Goal: Task Accomplishment & Management: Complete application form

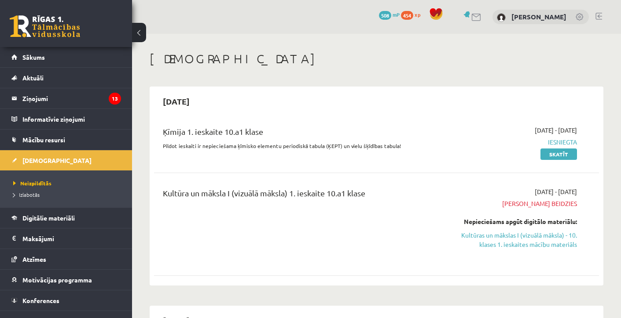
click at [32, 187] on li "Neizpildītās" at bounding box center [68, 183] width 110 height 11
click at [32, 182] on span "Neizpildītās" at bounding box center [32, 183] width 38 height 7
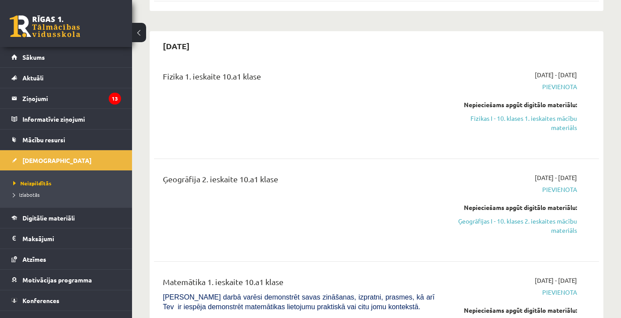
scroll to position [277, 0]
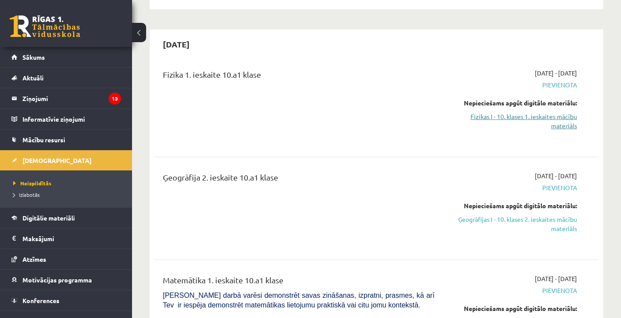
click at [514, 119] on link "Fizikas I - 10. klases 1. ieskaites mācību materiāls" at bounding box center [511, 121] width 129 height 18
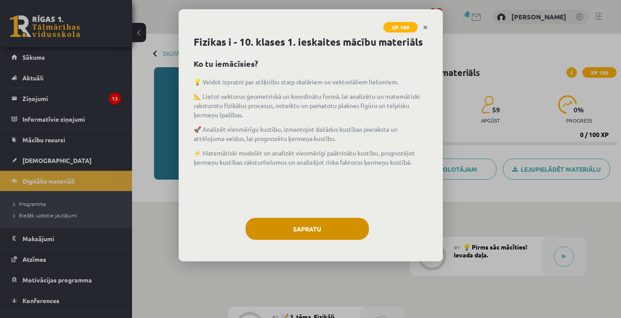
click at [325, 237] on button "Sapratu" at bounding box center [306, 229] width 123 height 22
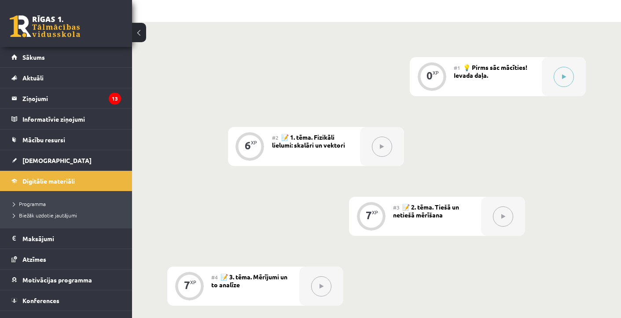
scroll to position [163, 0]
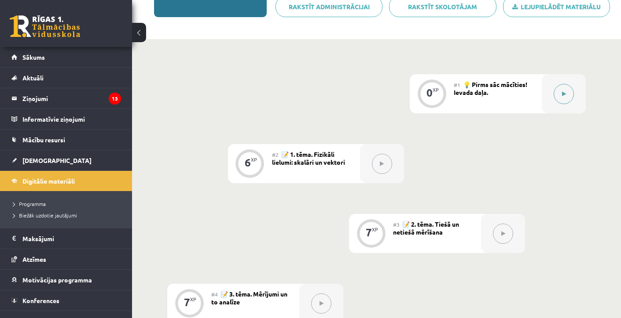
click at [573, 94] on button at bounding box center [563, 94] width 20 height 20
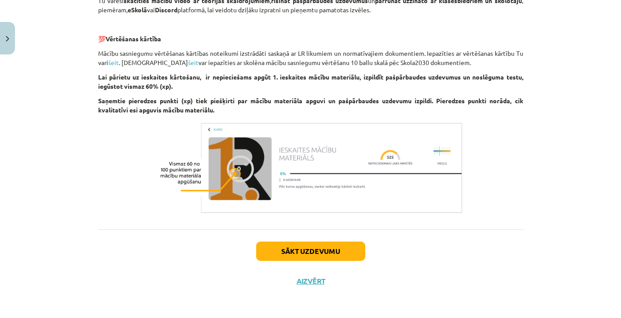
scroll to position [632, 0]
click at [292, 240] on div "Sākt uzdevumu Aizvērt" at bounding box center [310, 261] width 425 height 62
click at [292, 250] on button "Sākt uzdevumu" at bounding box center [310, 251] width 109 height 19
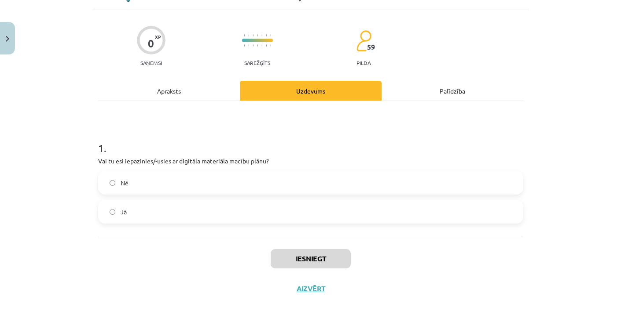
scroll to position [56, 0]
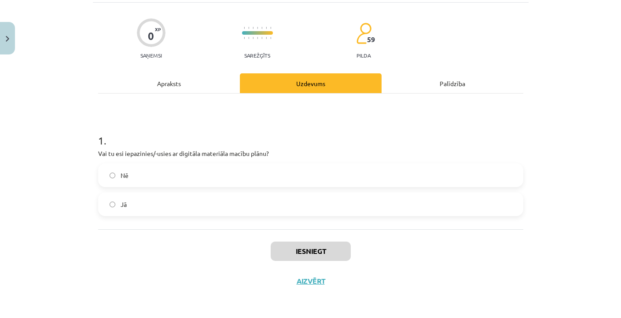
click at [194, 204] on label "Jā" at bounding box center [310, 205] width 423 height 22
click at [287, 261] on button "Iesniegt" at bounding box center [310, 251] width 80 height 19
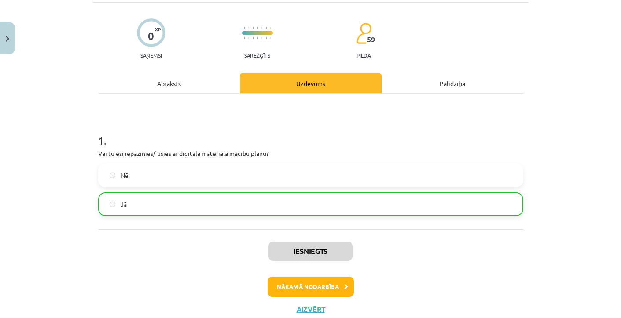
click at [291, 281] on button "Nākamā nodarbība" at bounding box center [310, 287] width 86 height 20
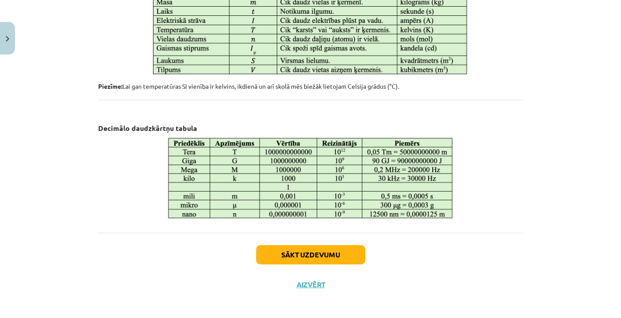
scroll to position [482, 0]
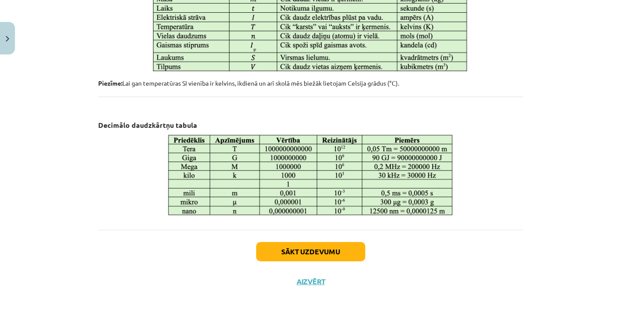
click at [288, 246] on button "Sākt uzdevumu" at bounding box center [310, 251] width 109 height 19
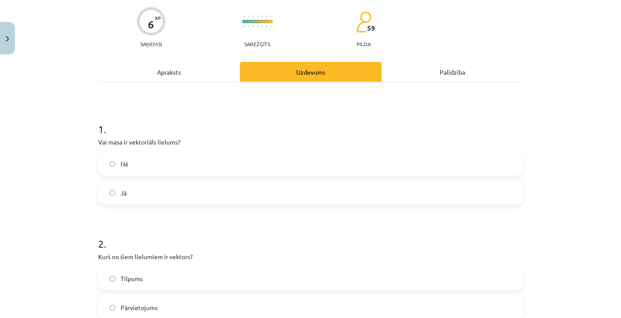
scroll to position [66, 0]
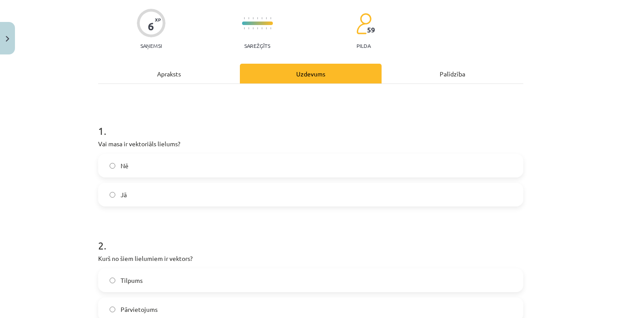
click at [134, 168] on label "Nē" at bounding box center [310, 166] width 423 height 22
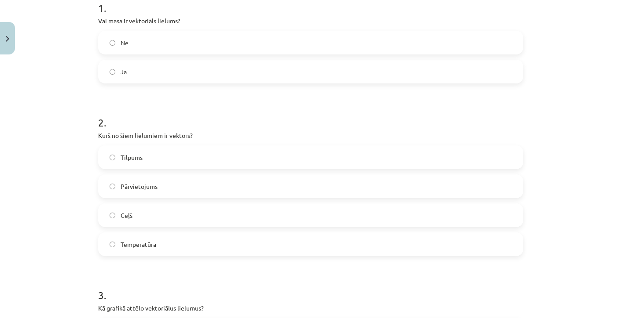
scroll to position [191, 0]
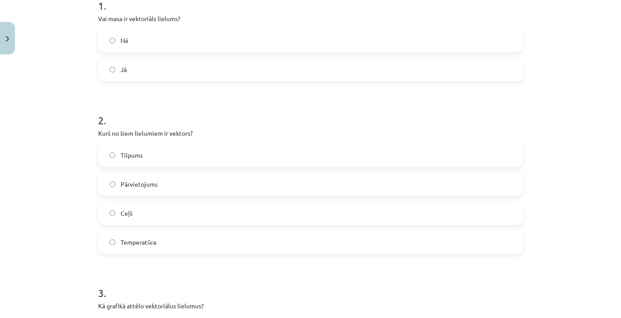
click at [149, 183] on span "Pārvietojums" at bounding box center [138, 184] width 37 height 9
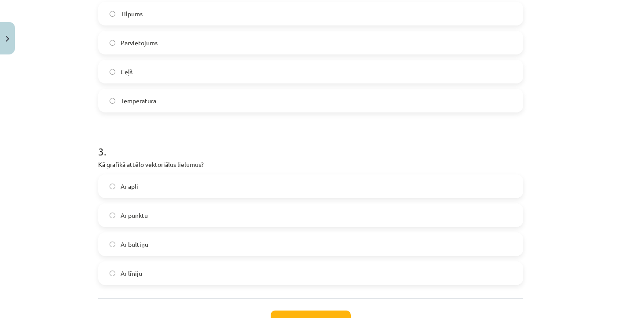
scroll to position [343, 0]
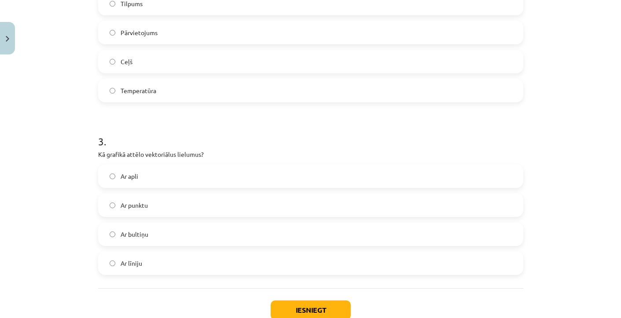
click at [152, 229] on label "Ar bultiņu" at bounding box center [310, 234] width 423 height 22
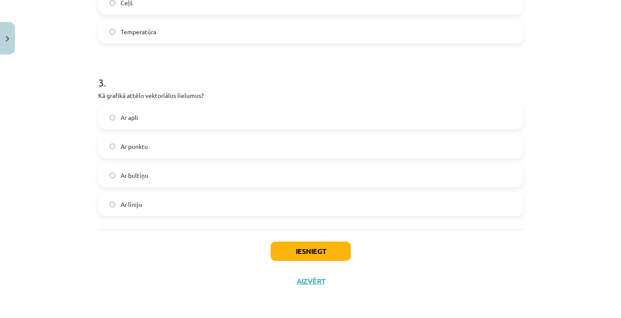
scroll to position [403, 0]
click at [338, 251] on button "Iesniegt" at bounding box center [310, 251] width 80 height 19
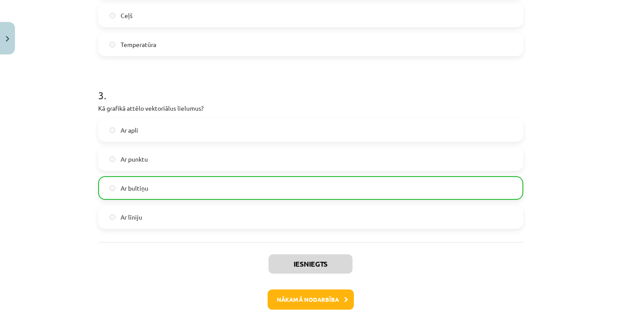
scroll to position [404, 0]
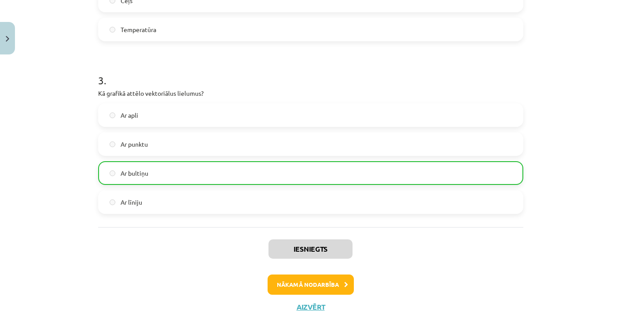
click at [297, 282] on button "Nākamā nodarbība" at bounding box center [310, 285] width 86 height 20
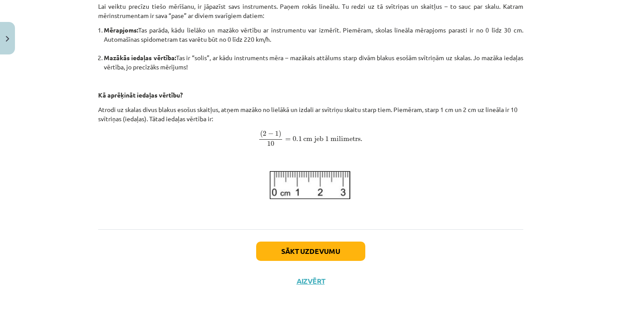
click at [298, 251] on button "Sākt uzdevumu" at bounding box center [310, 251] width 109 height 19
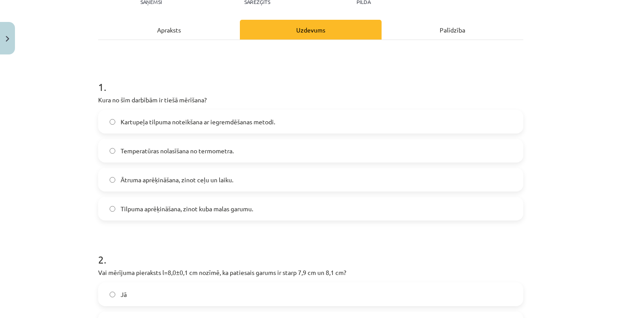
scroll to position [110, 0]
click at [139, 157] on label "Temperatūras nolasīšana no termometra." at bounding box center [310, 150] width 423 height 22
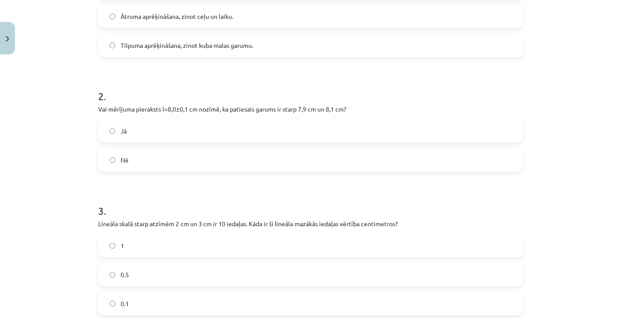
scroll to position [279, 0]
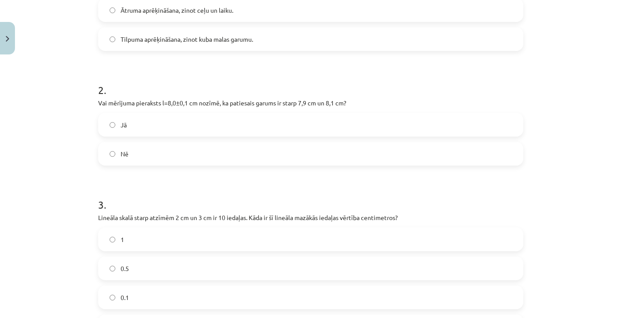
click at [118, 124] on label "Jā" at bounding box center [310, 125] width 423 height 22
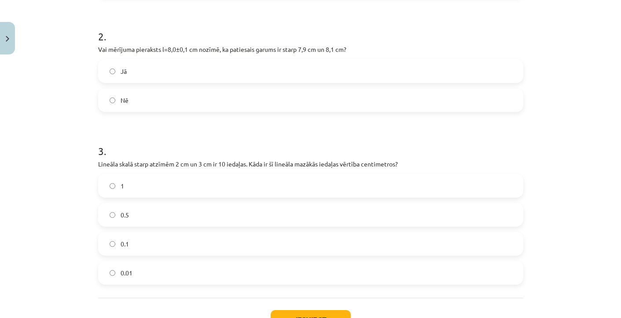
scroll to position [355, 0]
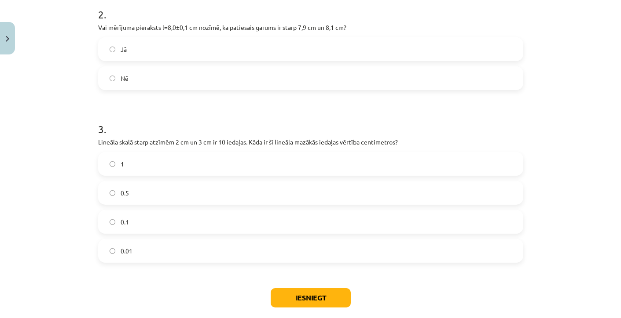
click at [122, 229] on label "0.1" at bounding box center [310, 222] width 423 height 22
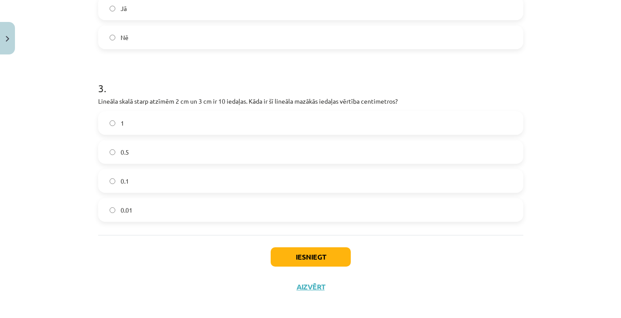
scroll to position [403, 0]
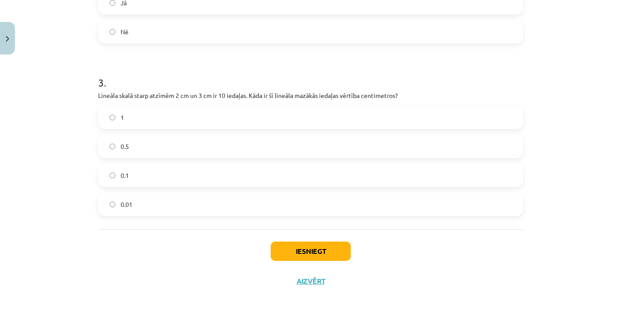
click at [296, 247] on button "Iesniegt" at bounding box center [310, 251] width 80 height 19
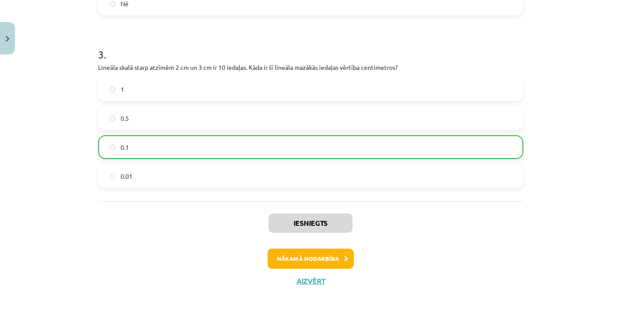
click at [306, 258] on button "Nākamā nodarbība" at bounding box center [310, 259] width 86 height 20
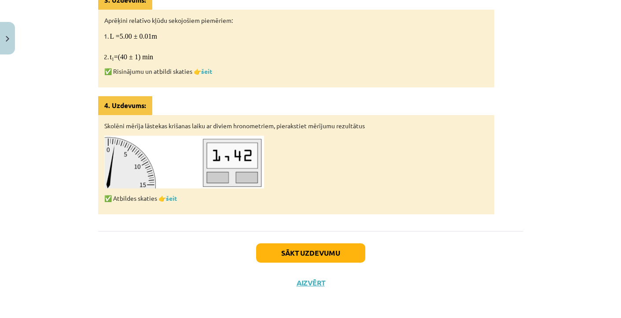
click at [287, 244] on button "Sākt uzdevumu" at bounding box center [310, 253] width 109 height 19
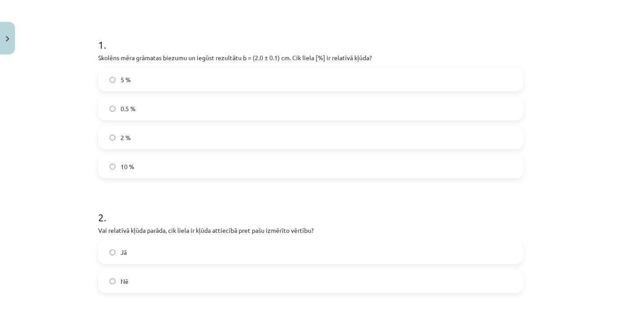
scroll to position [151, 0]
click at [132, 79] on label "5 %" at bounding box center [310, 80] width 423 height 22
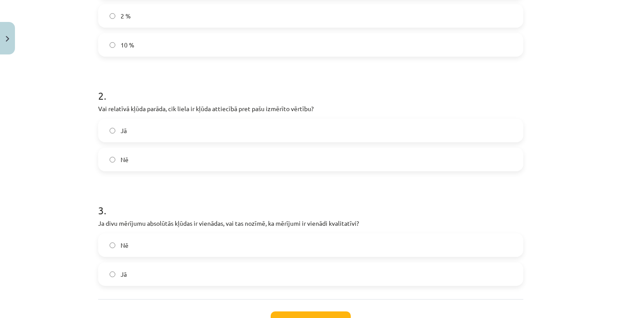
scroll to position [274, 0]
click at [119, 131] on label "Jā" at bounding box center [310, 130] width 423 height 22
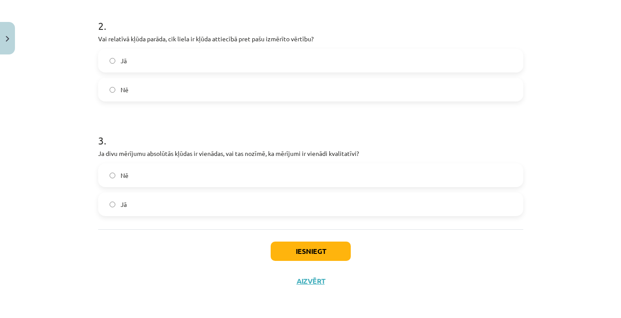
scroll to position [345, 0]
click at [141, 181] on label "Nē" at bounding box center [310, 175] width 423 height 22
click at [329, 261] on div "Iesniegt Aizvērt" at bounding box center [310, 261] width 425 height 62
click at [326, 245] on button "Iesniegt" at bounding box center [310, 251] width 80 height 19
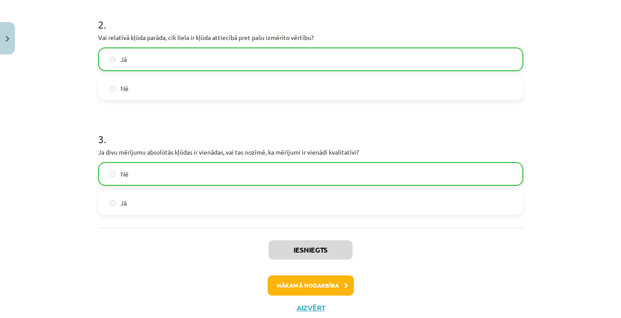
click at [320, 279] on button "Nākamā nodarbība" at bounding box center [310, 286] width 86 height 20
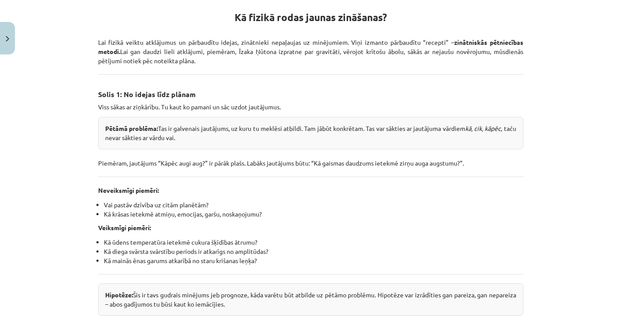
scroll to position [234, 0]
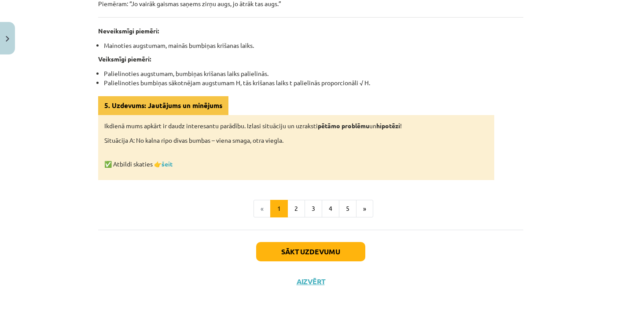
click at [294, 252] on button "Sākt uzdevumu" at bounding box center [310, 251] width 109 height 19
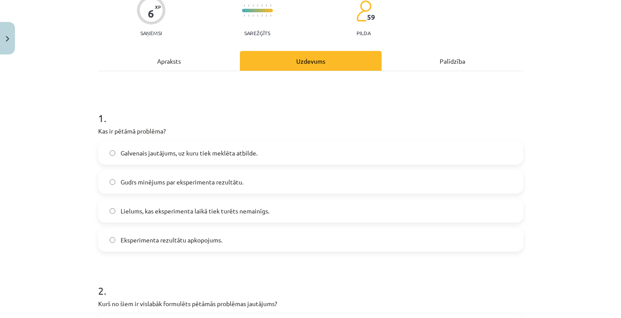
scroll to position [80, 0]
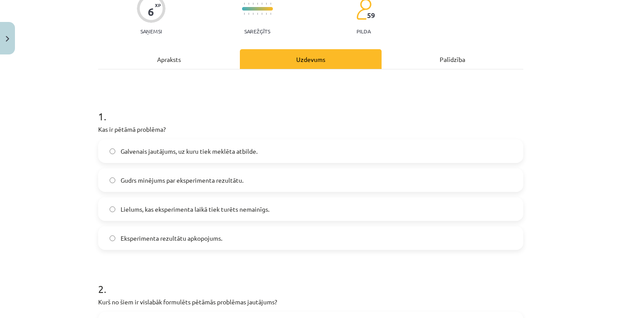
click at [422, 58] on div "Palīdzība" at bounding box center [452, 59] width 142 height 20
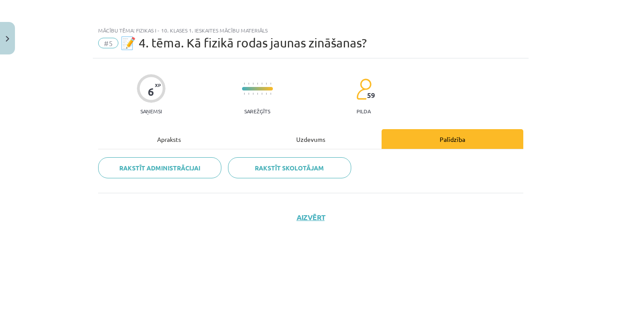
scroll to position [0, 0]
click at [192, 143] on div "Apraksts" at bounding box center [169, 139] width 142 height 20
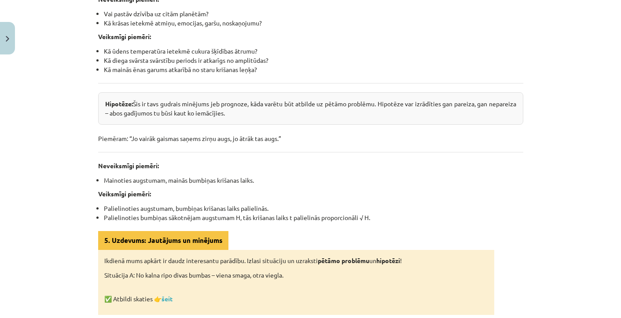
scroll to position [488, 0]
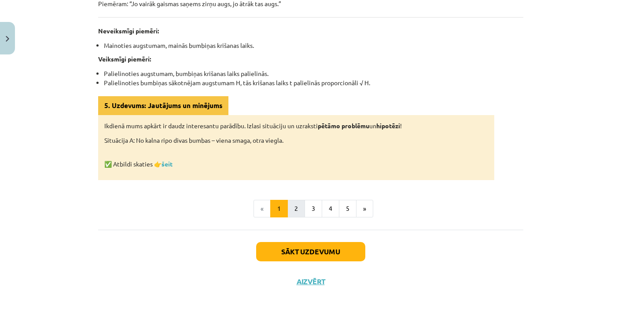
click at [292, 211] on button "2" at bounding box center [296, 209] width 18 height 18
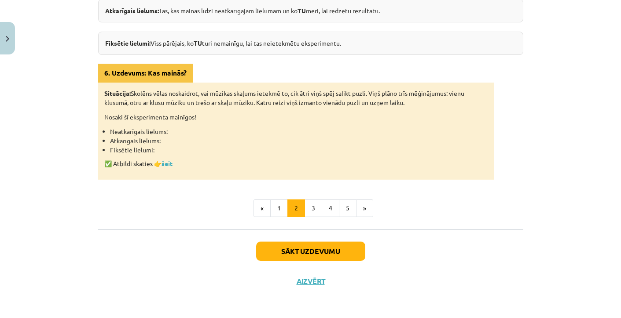
scroll to position [224, 0]
click at [328, 204] on button "4" at bounding box center [330, 209] width 18 height 18
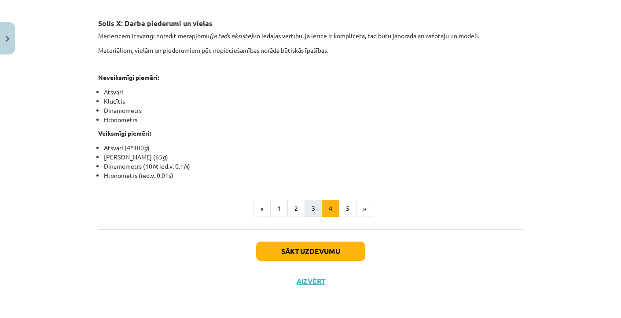
click at [316, 208] on button "3" at bounding box center [313, 209] width 18 height 18
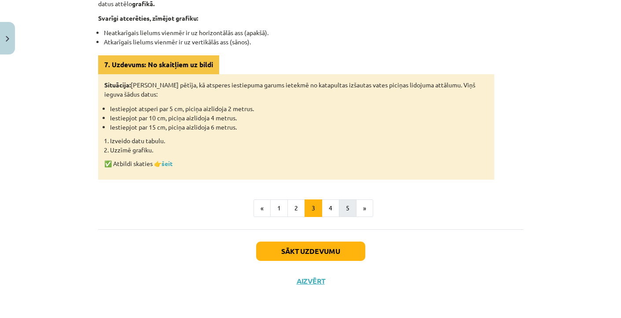
click at [340, 215] on button "5" at bounding box center [348, 209] width 18 height 18
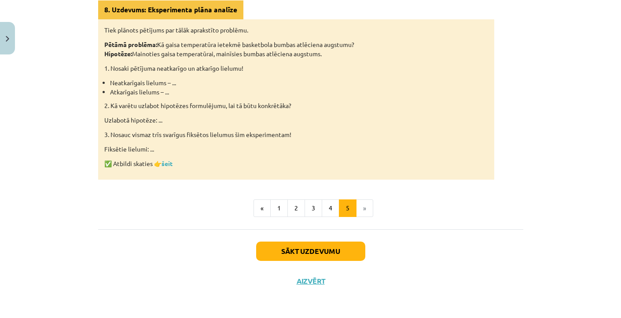
click at [323, 251] on button "Sākt uzdevumu" at bounding box center [310, 251] width 109 height 19
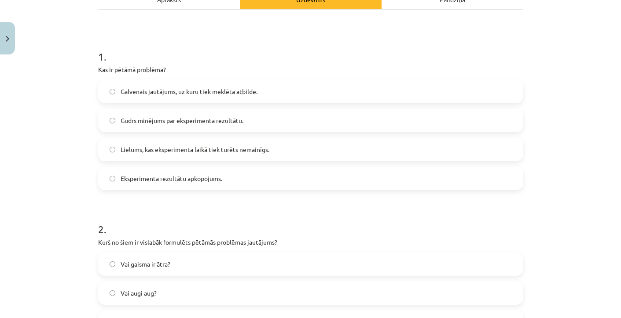
scroll to position [139, 0]
click at [159, 149] on span "Lielums, kas eksperimenta laikā tiek turēts nemainīgs." at bounding box center [194, 150] width 149 height 9
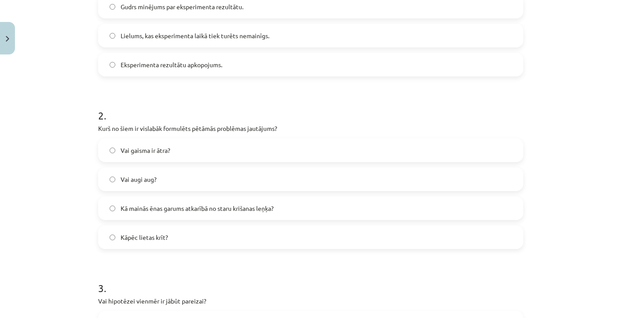
scroll to position [253, 0]
click at [134, 212] on span "Kā mainās ēnas garums atkarībā no staru krišanas leņķa?" at bounding box center [196, 208] width 153 height 9
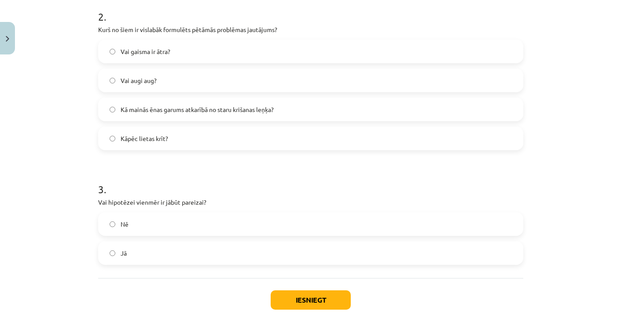
scroll to position [363, 0]
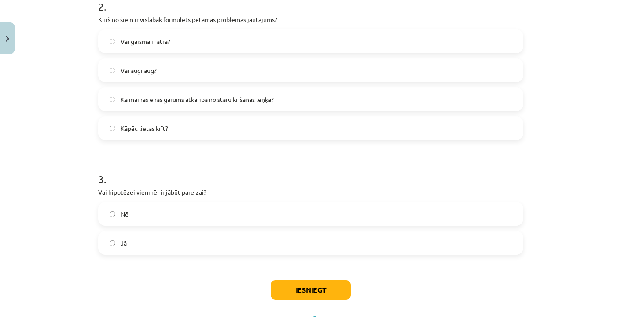
click at [130, 222] on label "Nē" at bounding box center [310, 214] width 423 height 22
click at [316, 290] on button "Iesniegt" at bounding box center [310, 290] width 80 height 19
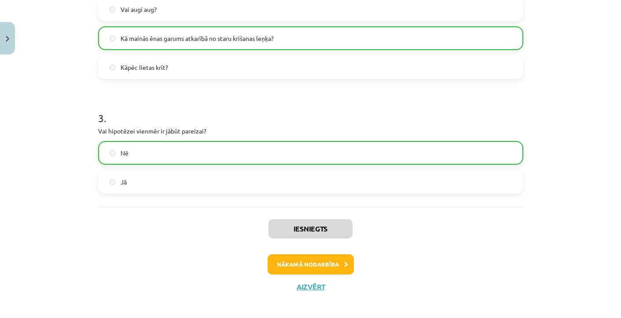
click at [334, 265] on button "Nākamā nodarbība" at bounding box center [310, 265] width 86 height 20
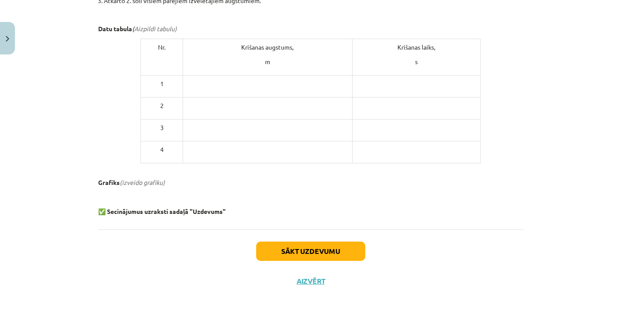
click at [296, 231] on div "Sākt uzdevumu Aizvērt" at bounding box center [310, 261] width 425 height 62
click at [296, 245] on button "Sākt uzdevumu" at bounding box center [310, 251] width 109 height 19
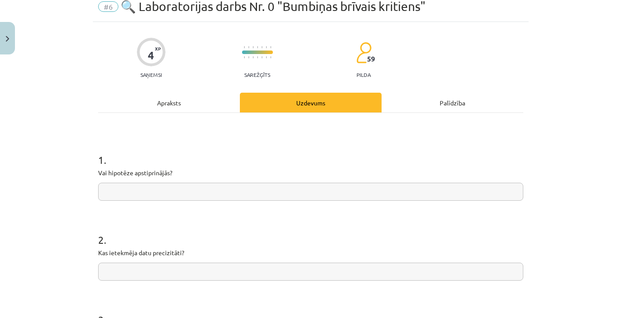
scroll to position [38, 0]
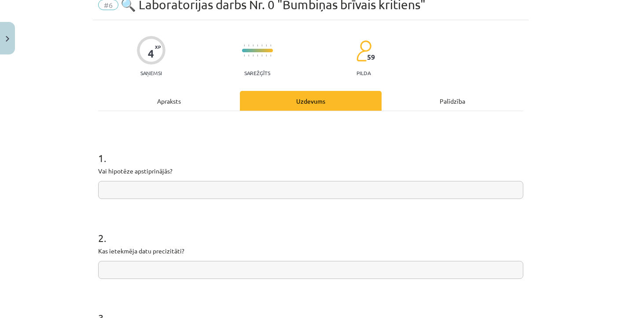
click at [213, 179] on div "1 . Vai hipotēze apstiprinājās?" at bounding box center [310, 168] width 425 height 62
click at [198, 188] on input "text" at bounding box center [310, 190] width 425 height 18
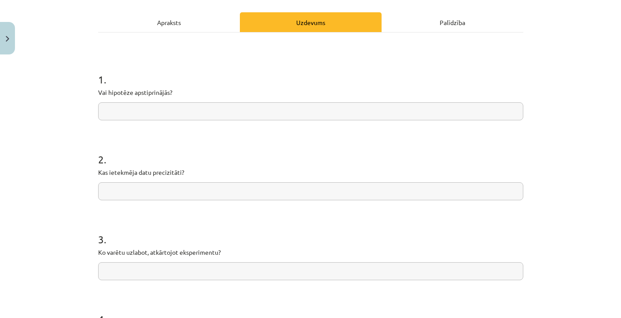
scroll to position [117, 0]
type input "**"
click at [138, 180] on div "2 . Kas ietekmēja datu precizitāti?" at bounding box center [310, 169] width 425 height 62
click at [138, 184] on input "text" at bounding box center [310, 191] width 425 height 18
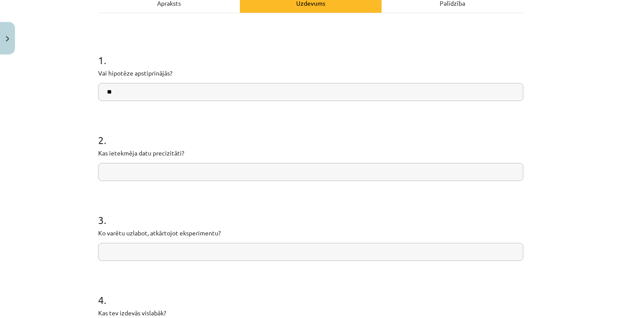
scroll to position [139, 0]
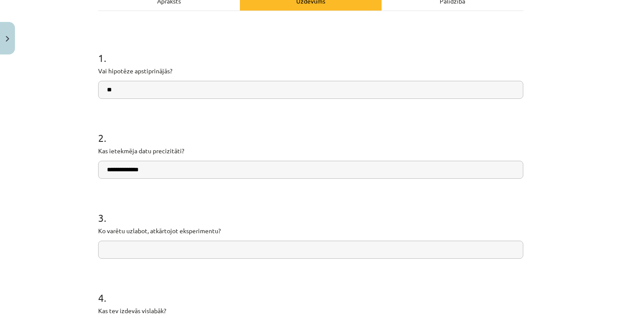
type input "**********"
click at [139, 250] on input "text" at bounding box center [310, 250] width 425 height 18
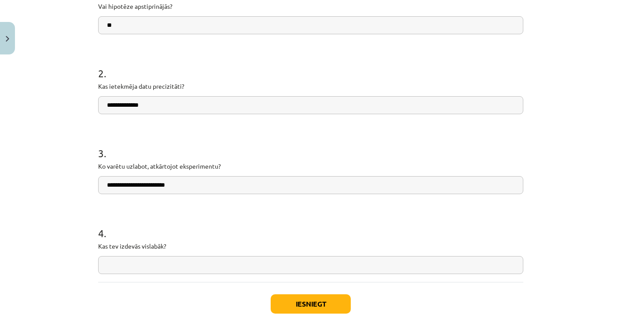
scroll to position [221, 0]
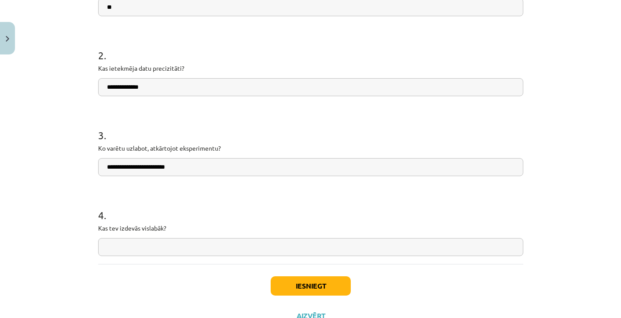
type input "**********"
click at [129, 249] on input "text" at bounding box center [310, 247] width 425 height 18
type input "**********"
click at [292, 282] on button "Iesniegt" at bounding box center [310, 286] width 80 height 19
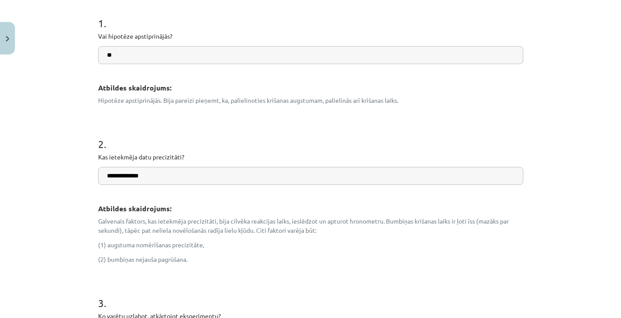
scroll to position [170, 0]
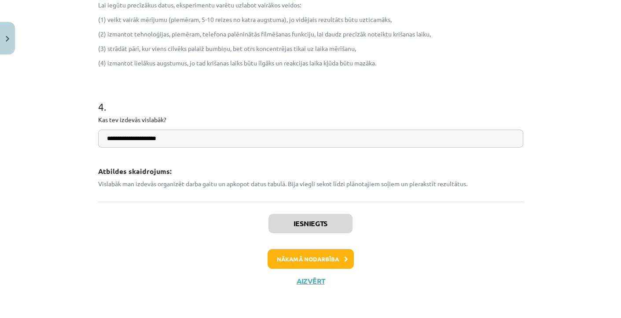
click at [301, 251] on button "Nākamā nodarbība" at bounding box center [310, 259] width 86 height 20
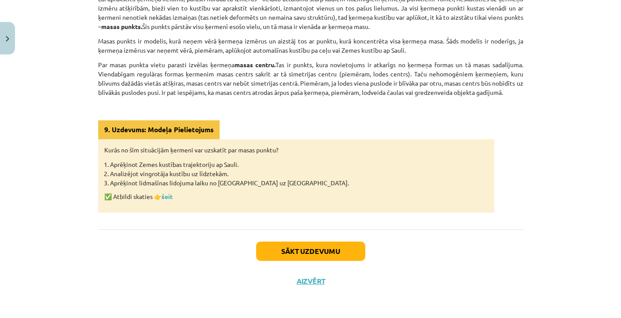
click at [294, 247] on button "Sākt uzdevumu" at bounding box center [310, 251] width 109 height 19
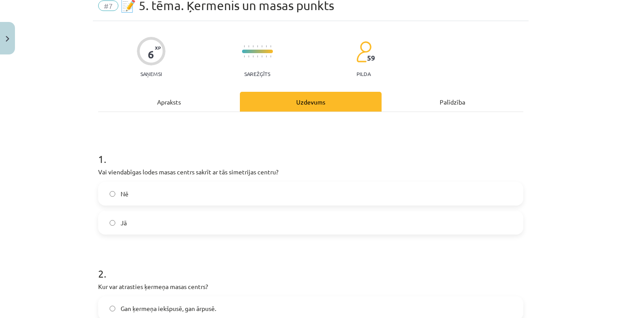
scroll to position [23, 0]
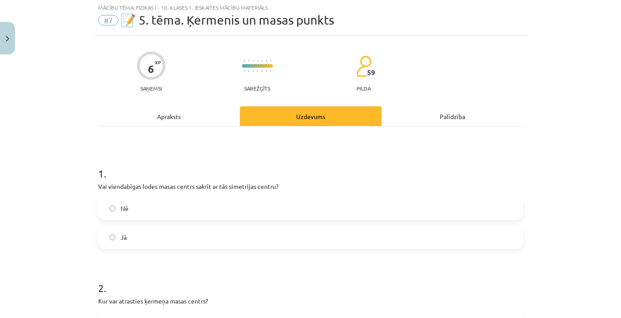
click at [108, 242] on label "Jā" at bounding box center [310, 237] width 423 height 22
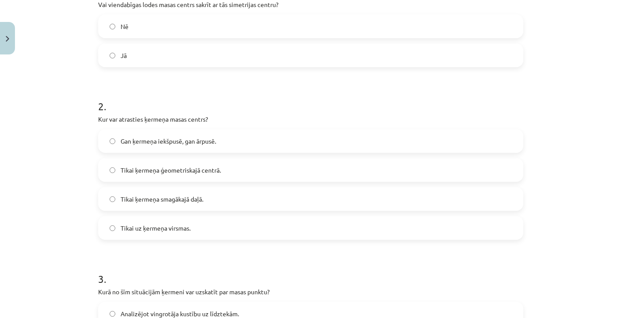
scroll to position [208, 0]
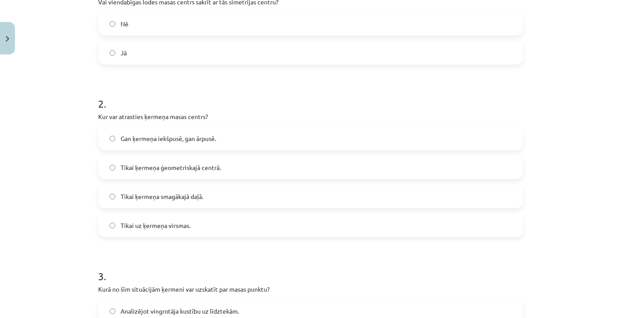
click at [183, 141] on span "Gan ķermeņa iekšpusē, gan ārpusē." at bounding box center [167, 138] width 95 height 9
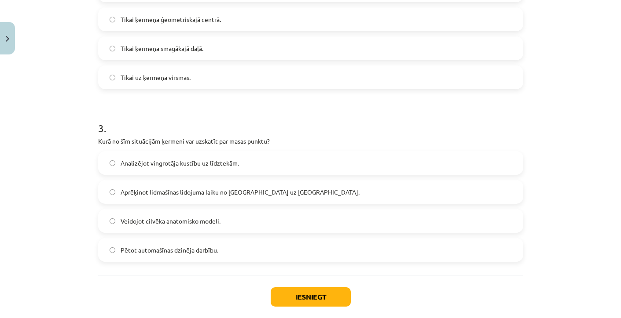
scroll to position [357, 0]
click at [140, 191] on span "Aprēķinot lidmašīnas lidojuma laiku no Rīgas uz Londonu." at bounding box center [239, 191] width 239 height 9
click at [304, 292] on button "Iesniegt" at bounding box center [310, 296] width 80 height 19
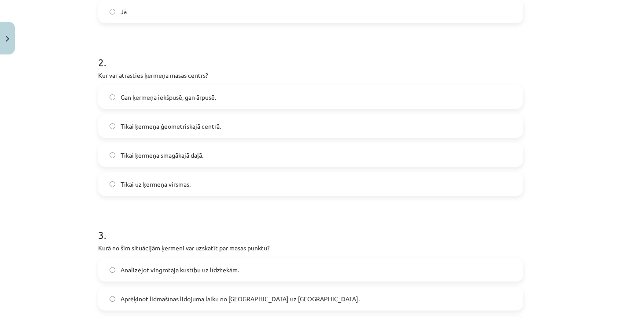
scroll to position [249, 0]
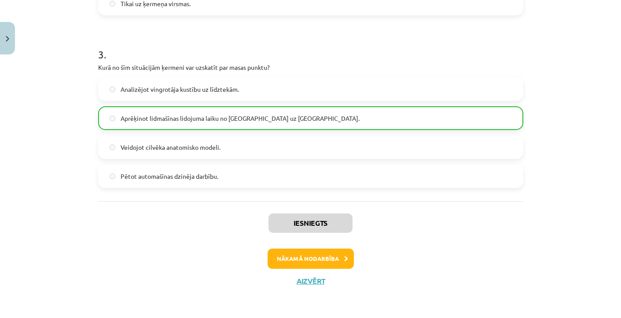
click at [321, 253] on button "Nākamā nodarbība" at bounding box center [310, 259] width 86 height 20
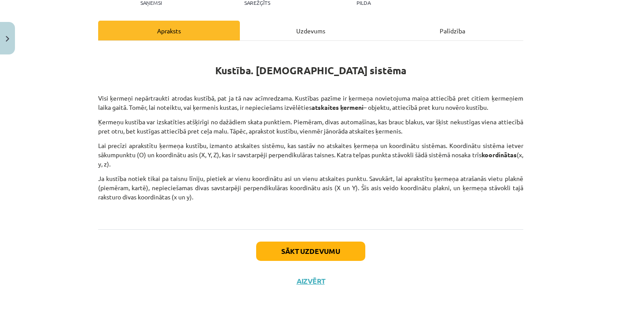
click at [316, 250] on button "Sākt uzdevumu" at bounding box center [310, 251] width 109 height 19
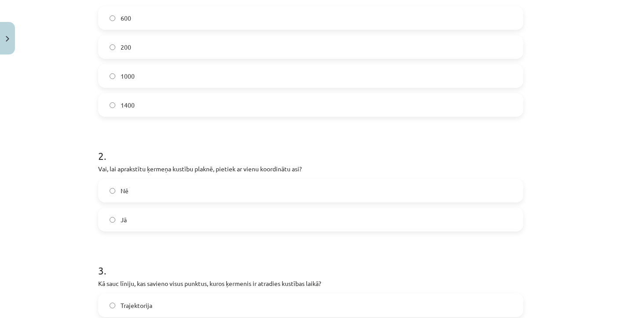
scroll to position [215, 0]
click at [131, 211] on label "Jā" at bounding box center [310, 218] width 423 height 22
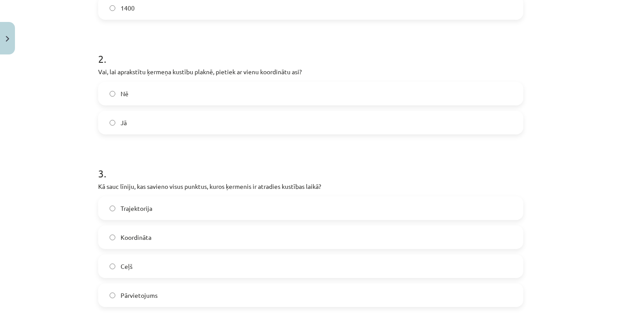
scroll to position [313, 0]
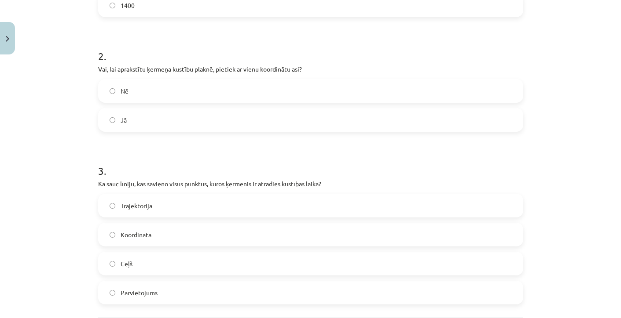
click at [139, 205] on span "Trajektorija" at bounding box center [136, 205] width 32 height 9
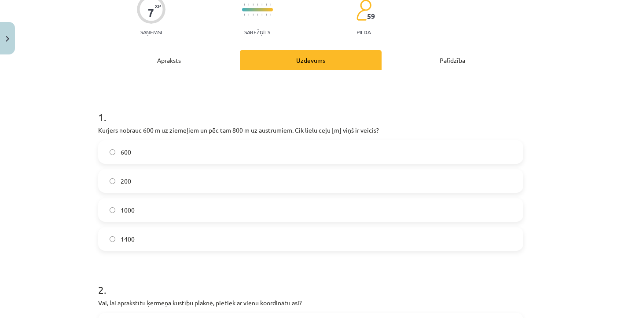
scroll to position [77, 0]
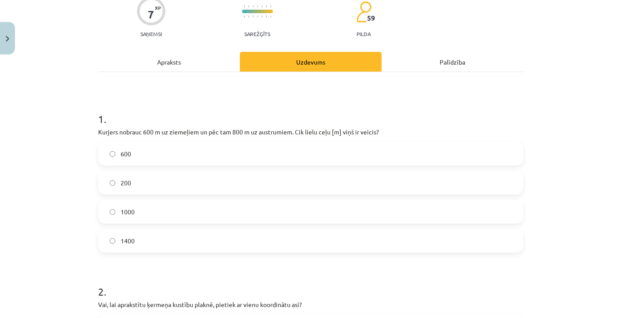
click at [153, 235] on label "1400" at bounding box center [310, 241] width 423 height 22
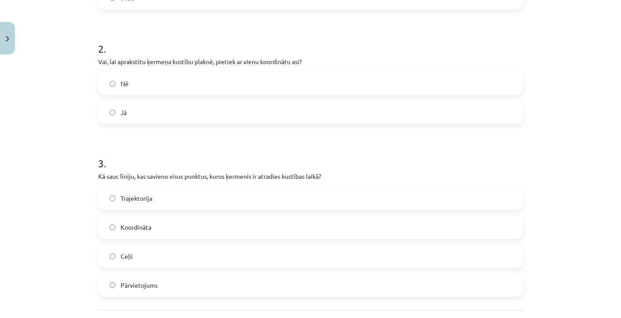
scroll to position [403, 0]
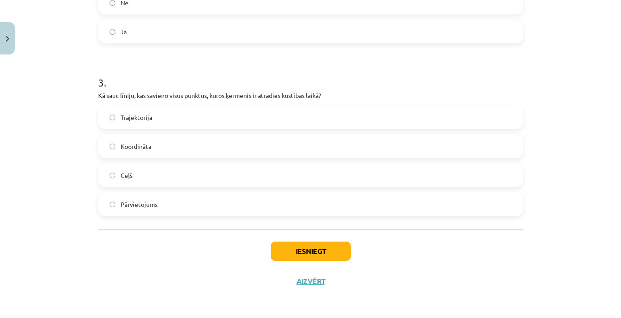
click at [281, 254] on button "Iesniegt" at bounding box center [310, 251] width 80 height 19
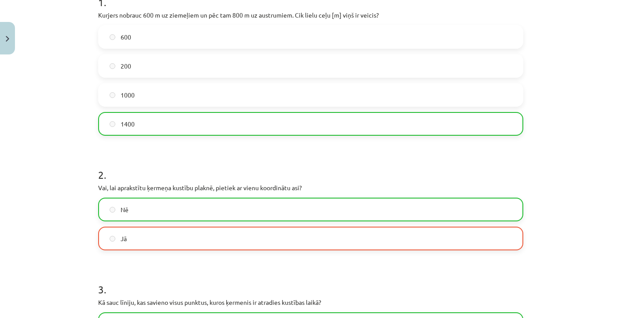
scroll to position [195, 0]
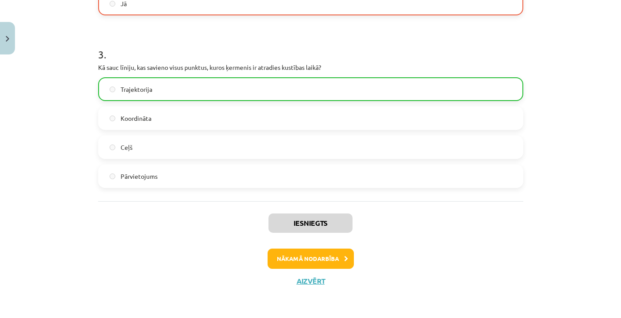
click at [309, 261] on button "Nākamā nodarbība" at bounding box center [310, 259] width 86 height 20
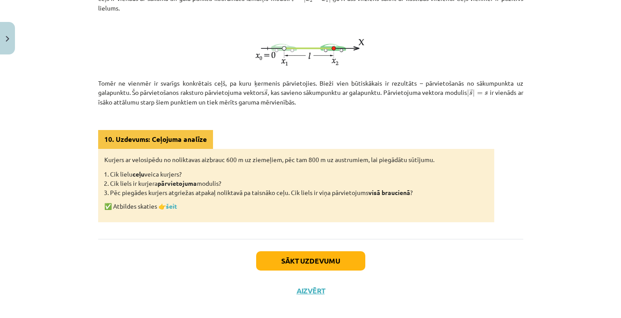
click at [301, 261] on button "Sākt uzdevumu" at bounding box center [310, 261] width 109 height 19
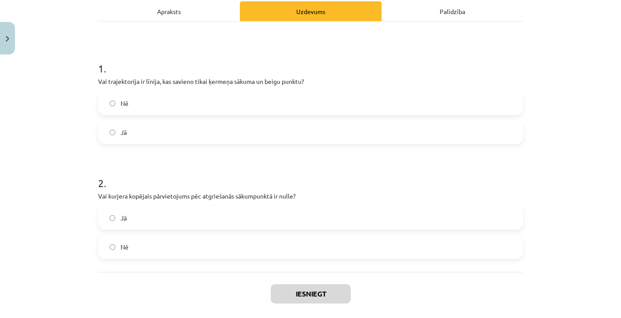
scroll to position [128, 0]
click at [252, 97] on label "Nē" at bounding box center [310, 103] width 423 height 22
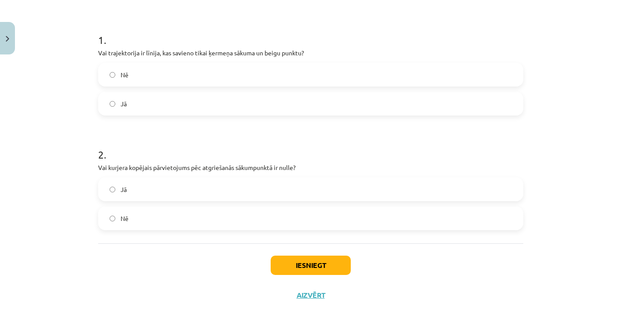
scroll to position [161, 0]
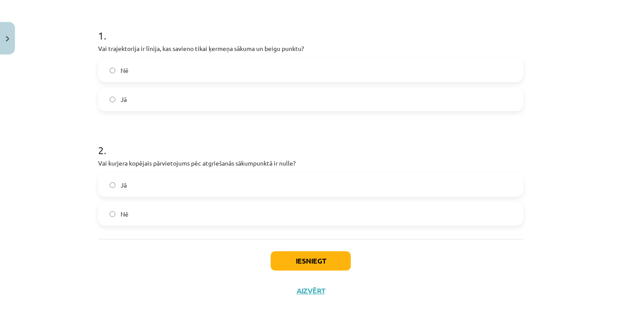
click at [245, 199] on div "Jā Nē" at bounding box center [310, 199] width 425 height 53
click at [235, 216] on label "Nē" at bounding box center [310, 214] width 423 height 22
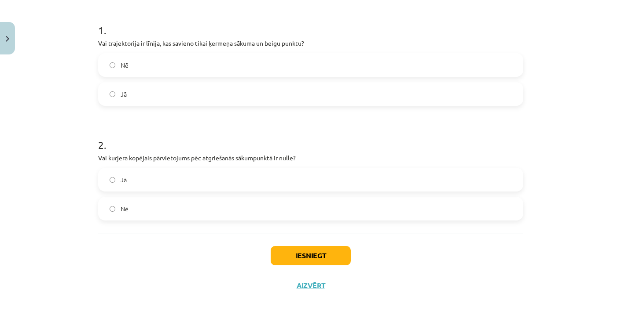
scroll to position [170, 0]
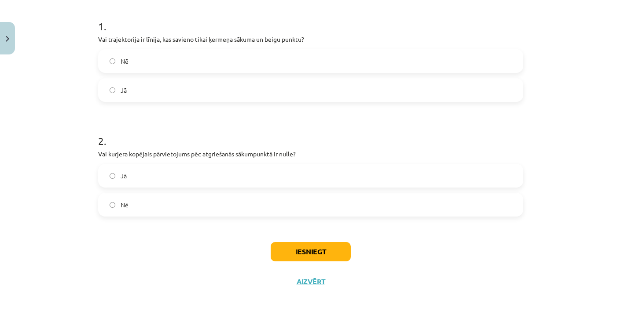
click at [141, 176] on label "Jā" at bounding box center [310, 176] width 423 height 22
click at [342, 257] on button "Iesniegt" at bounding box center [310, 251] width 80 height 19
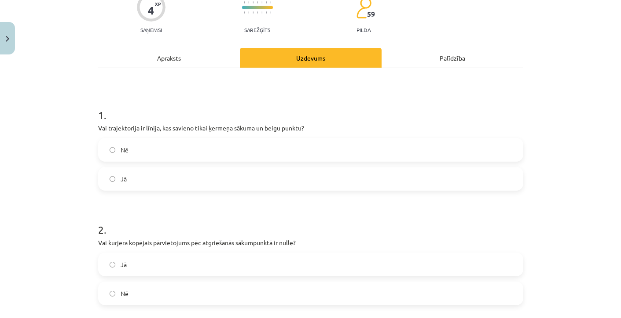
scroll to position [172, 0]
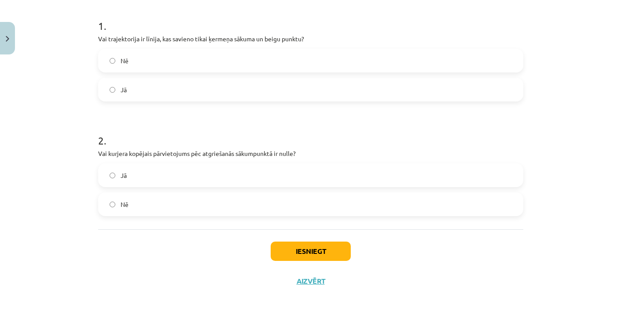
click at [314, 252] on button "Iesniegt" at bounding box center [310, 251] width 80 height 19
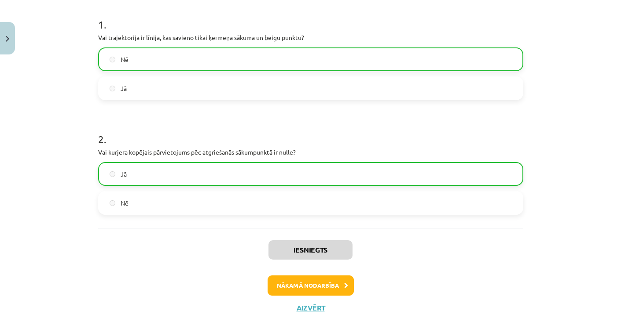
click at [304, 278] on button "Nākamā nodarbība" at bounding box center [310, 286] width 86 height 20
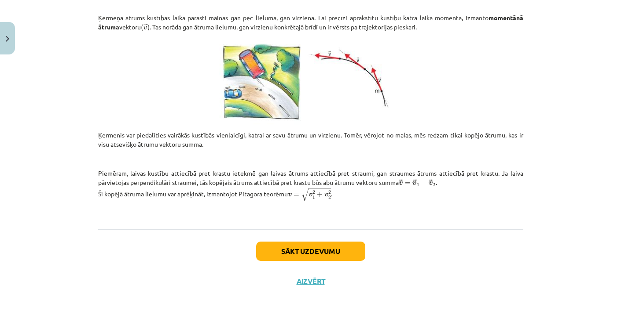
scroll to position [348, 0]
click at [306, 277] on button "Aizvērt" at bounding box center [310, 281] width 33 height 9
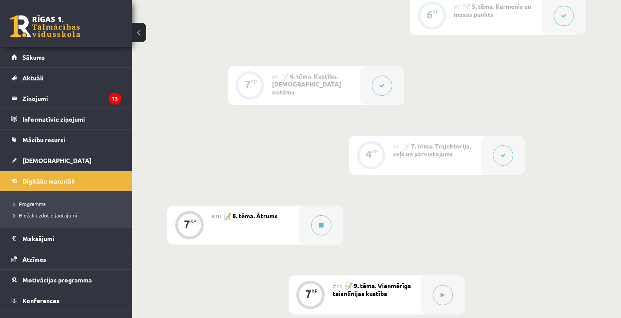
scroll to position [671, 0]
click at [321, 222] on icon at bounding box center [321, 224] width 4 height 5
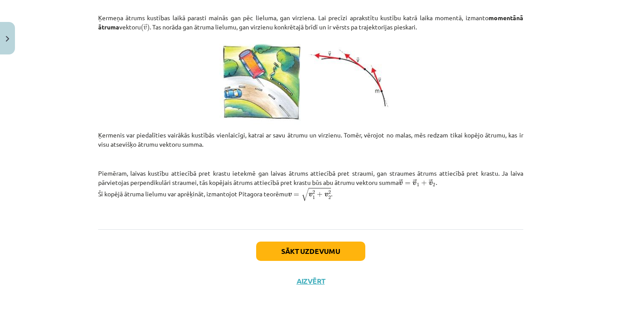
click at [307, 244] on button "Sākt uzdevumu" at bounding box center [310, 251] width 109 height 19
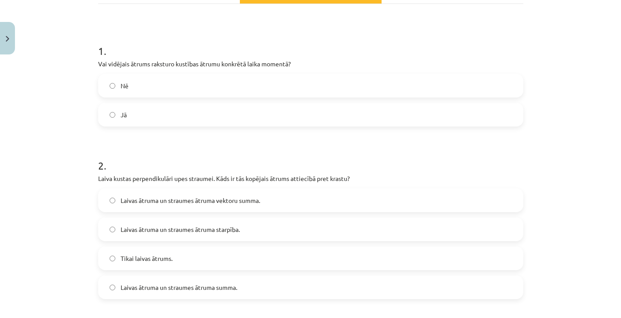
scroll to position [141, 0]
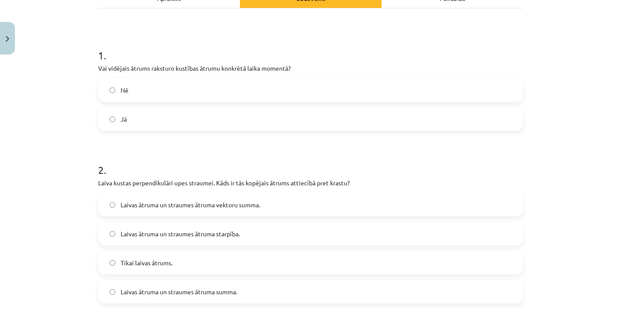
click at [214, 76] on div "1 . Vai vidējais ātrums raksturo kustības ātrumu konkrētā laika momentā? Nē Jā" at bounding box center [310, 82] width 425 height 97
click at [214, 84] on label "Nē" at bounding box center [310, 90] width 423 height 22
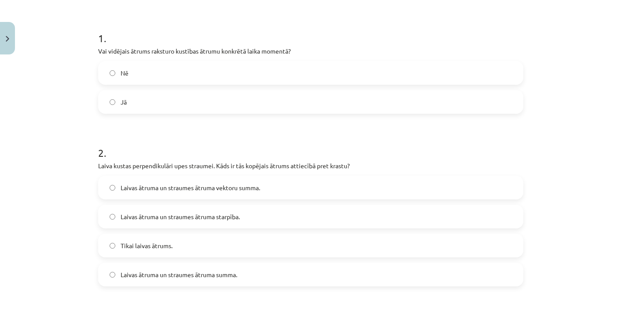
scroll to position [160, 0]
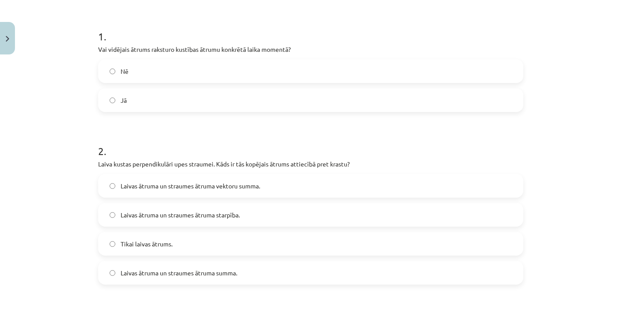
click at [190, 190] on span "Laivas ātruma un straumes ātruma vektoru summa." at bounding box center [189, 186] width 139 height 9
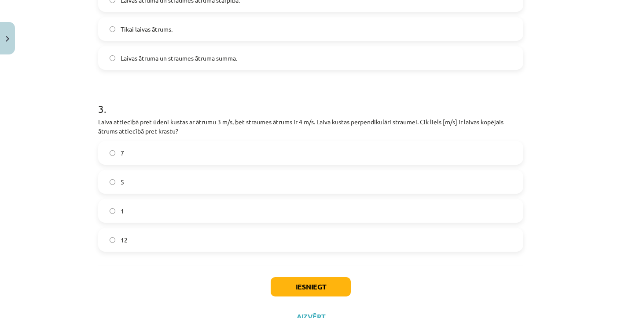
scroll to position [380, 0]
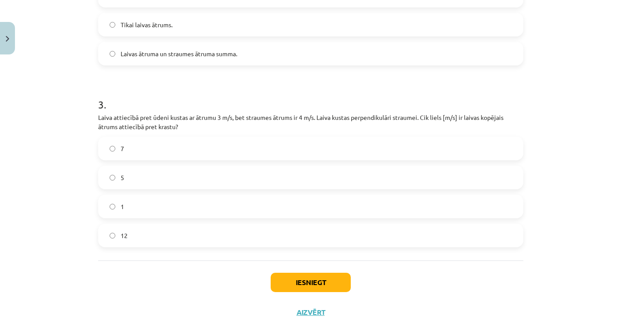
click at [122, 177] on span "5" at bounding box center [122, 177] width 4 height 9
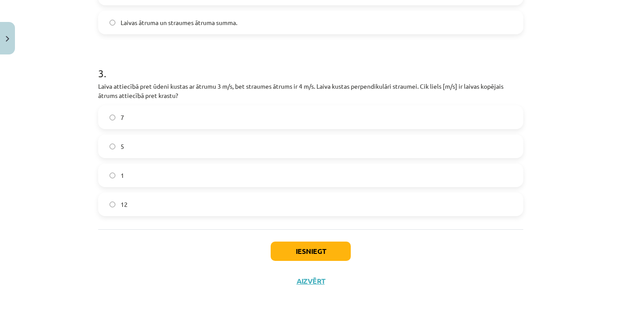
scroll to position [412, 0]
click at [293, 255] on button "Iesniegt" at bounding box center [310, 251] width 80 height 19
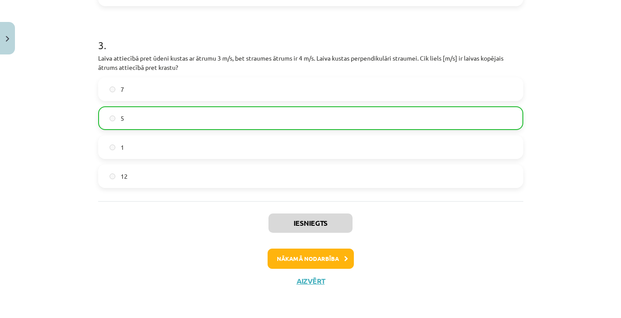
scroll to position [440, 0]
click at [306, 264] on button "Nākamā nodarbība" at bounding box center [310, 259] width 86 height 20
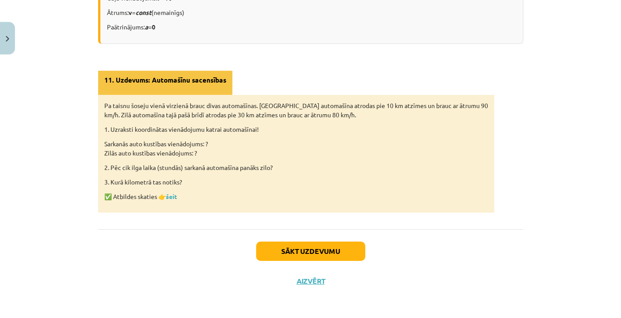
scroll to position [596, 0]
click at [299, 250] on button "Sākt uzdevumu" at bounding box center [310, 251] width 109 height 19
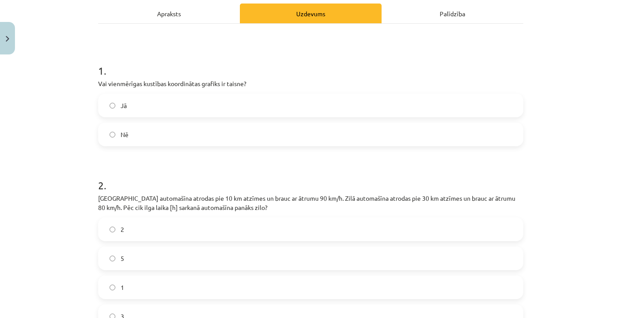
scroll to position [104, 0]
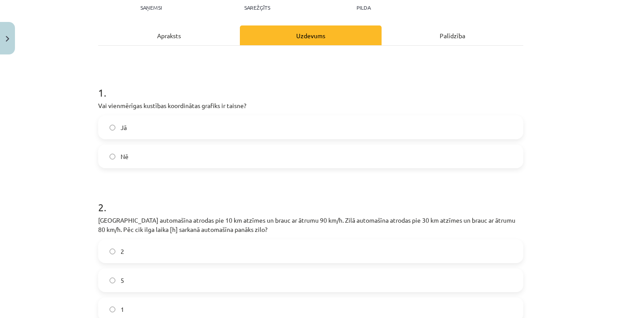
click at [187, 110] on p "Vai vienmērīgas kustības koordinātas grafiks ir taisne?" at bounding box center [310, 105] width 425 height 9
click at [187, 134] on label "Jā" at bounding box center [310, 128] width 423 height 22
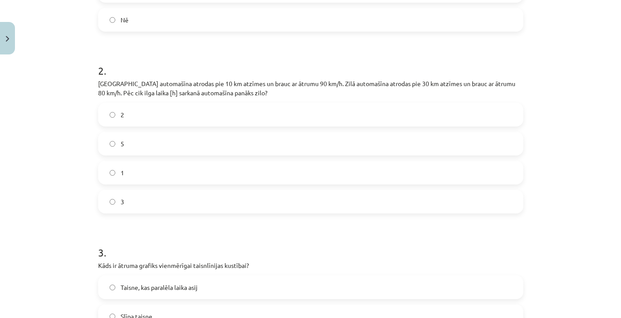
scroll to position [240, 0]
click at [119, 125] on label "2" at bounding box center [310, 116] width 423 height 22
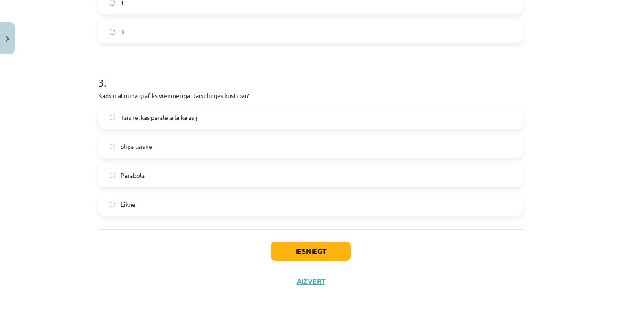
scroll to position [412, 0]
click at [148, 109] on label "Taisne, kas paralēla laika asij" at bounding box center [310, 117] width 423 height 22
click at [308, 246] on button "Iesniegt" at bounding box center [310, 251] width 80 height 19
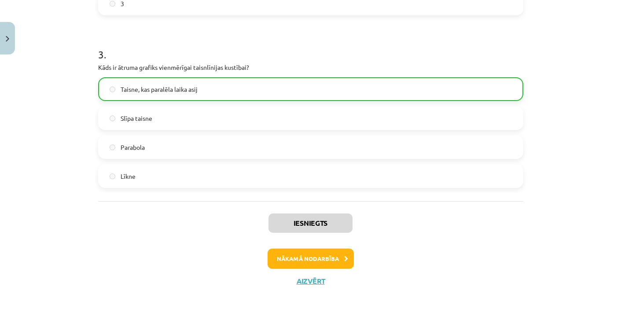
click at [324, 258] on button "Nākamā nodarbība" at bounding box center [310, 259] width 86 height 20
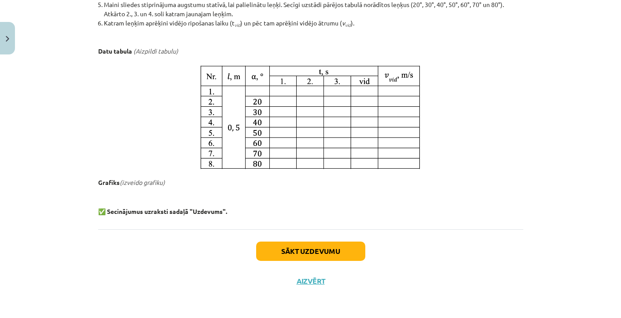
scroll to position [504, 0]
click at [325, 250] on button "Sākt uzdevumu" at bounding box center [310, 251] width 109 height 19
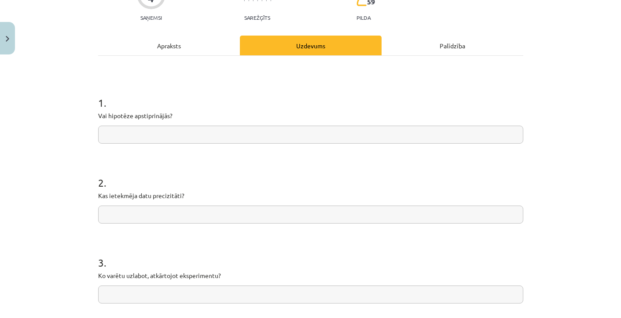
scroll to position [77, 0]
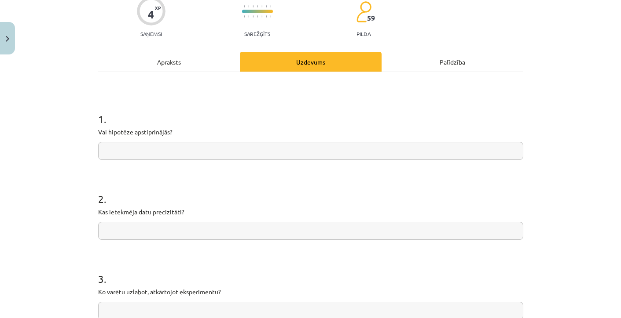
click at [161, 142] on input "text" at bounding box center [310, 151] width 425 height 18
type input "*"
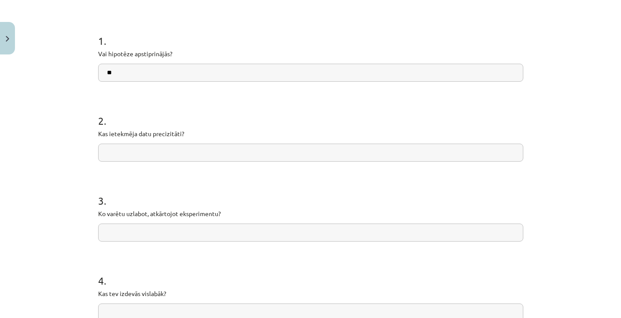
scroll to position [159, 0]
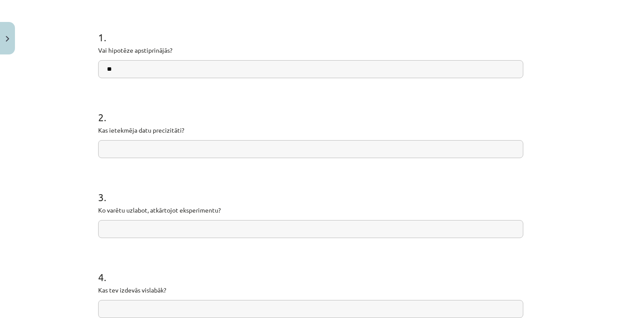
type input "**"
click at [129, 152] on input "text" at bounding box center [310, 149] width 425 height 18
click at [119, 165] on form "1 . Vai hipotēze apstiprinājās? ** 2 . Kas ietekmēja datu precizitāti? 3 . Ko v…" at bounding box center [310, 167] width 425 height 303
click at [118, 154] on input "text" at bounding box center [310, 149] width 425 height 18
type input "**********"
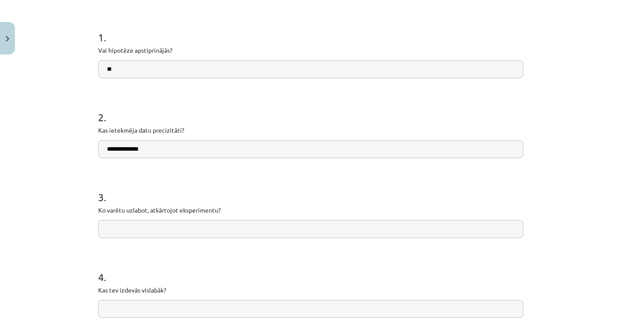
click at [131, 227] on input "text" at bounding box center [310, 229] width 425 height 18
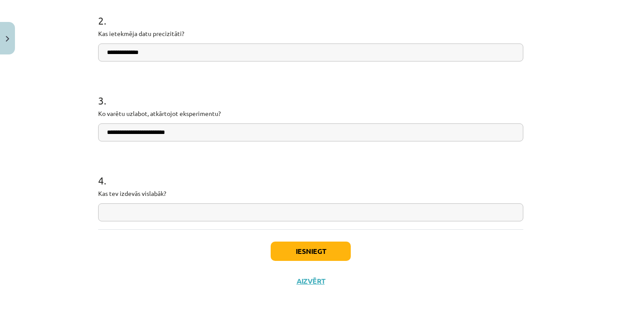
scroll to position [257, 0]
type input "**********"
click at [125, 214] on input "text" at bounding box center [310, 213] width 425 height 18
type input "**********"
click at [315, 250] on button "Iesniegt" at bounding box center [310, 251] width 80 height 19
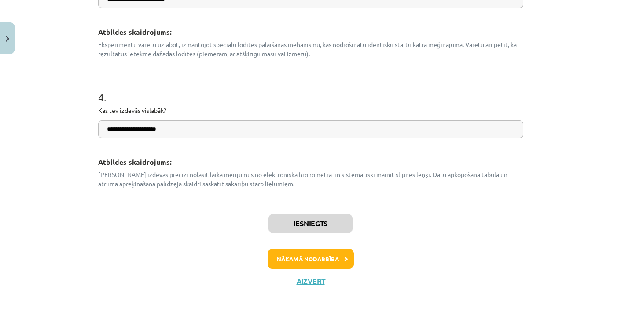
scroll to position [482, 0]
click at [302, 255] on button "Nākamā nodarbība" at bounding box center [310, 259] width 86 height 20
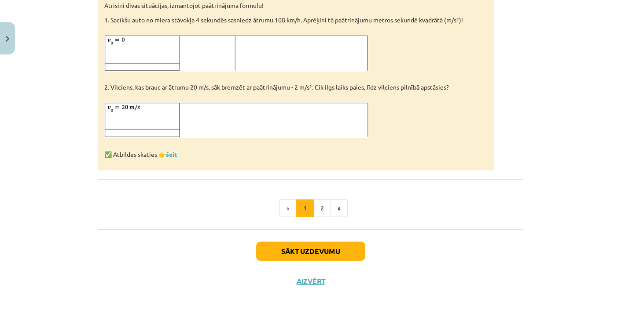
scroll to position [540, 0]
click at [311, 256] on button "Sākt uzdevumu" at bounding box center [310, 251] width 109 height 19
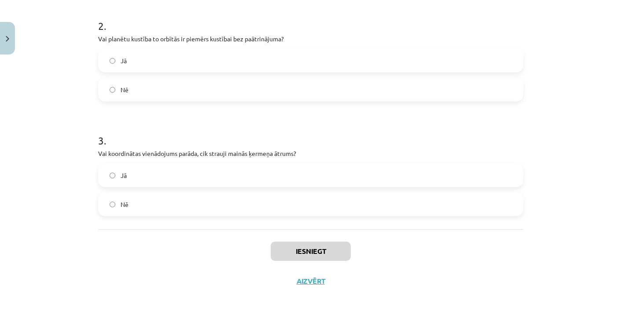
scroll to position [287, 0]
click at [150, 64] on label "Jā" at bounding box center [310, 61] width 423 height 22
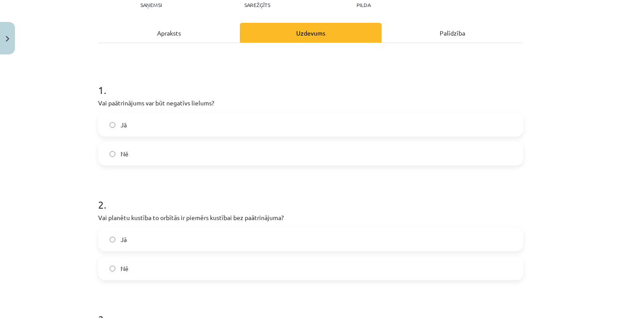
scroll to position [91, 0]
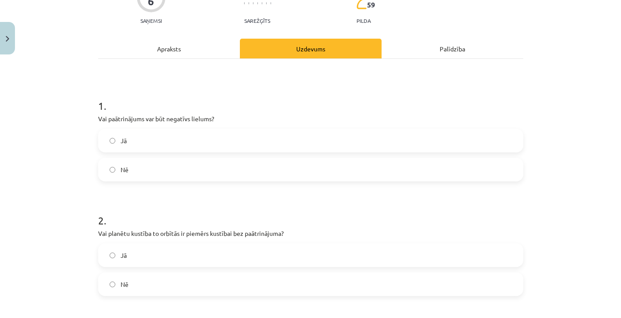
click at [118, 143] on label "Jā" at bounding box center [310, 141] width 423 height 22
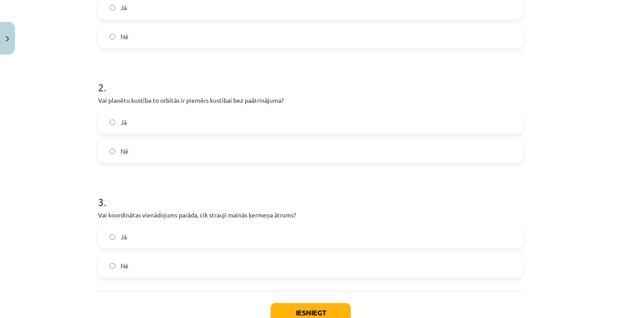
scroll to position [229, 0]
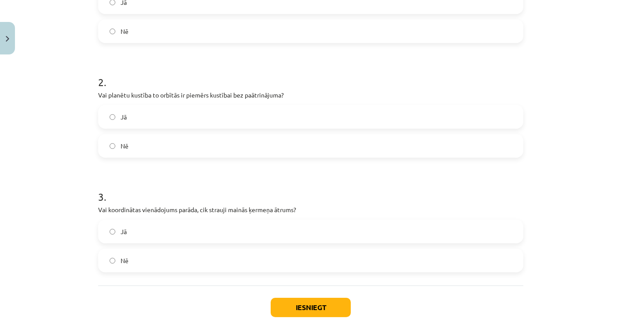
click at [118, 143] on label "Nē" at bounding box center [310, 146] width 423 height 22
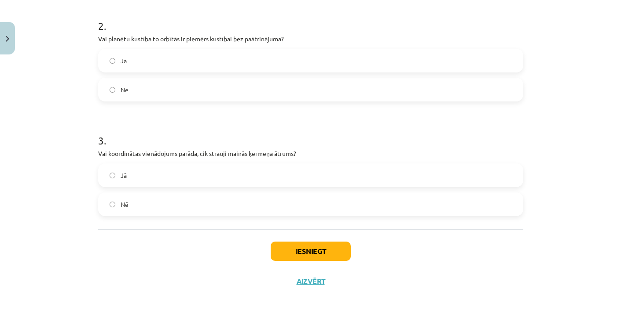
scroll to position [287, 0]
click at [310, 261] on div "Iesniegt Aizvērt" at bounding box center [310, 261] width 425 height 62
click at [304, 254] on button "Iesniegt" at bounding box center [310, 251] width 80 height 19
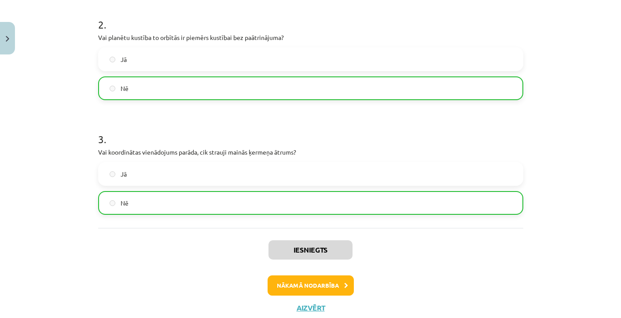
click at [311, 293] on button "Nākamā nodarbība" at bounding box center [310, 286] width 86 height 20
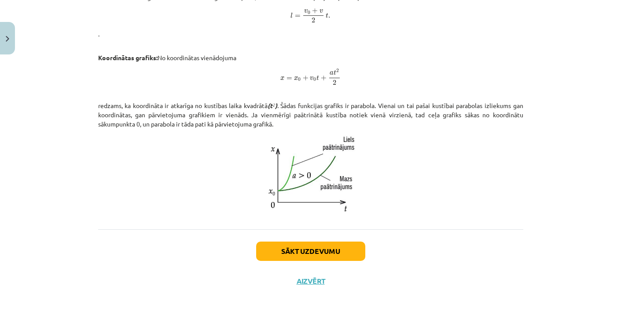
click at [300, 249] on button "Sākt uzdevumu" at bounding box center [310, 251] width 109 height 19
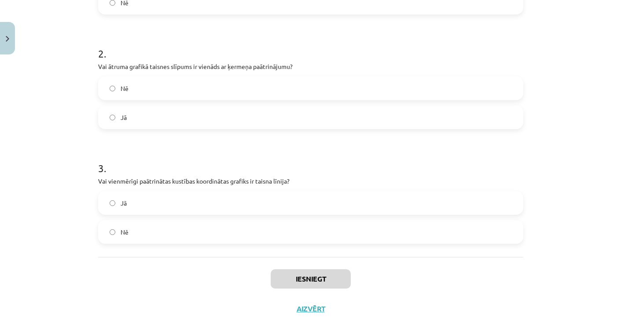
scroll to position [258, 0]
click at [147, 228] on label "Nē" at bounding box center [310, 232] width 423 height 22
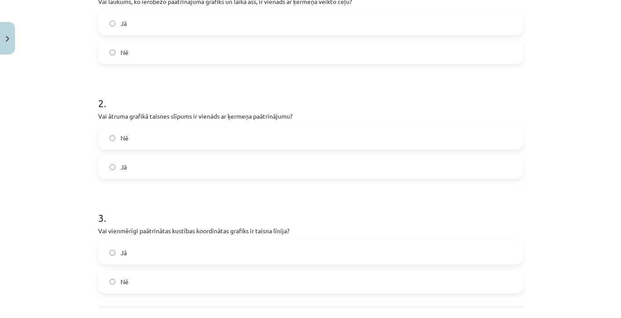
scroll to position [209, 0]
click at [113, 59] on label "Nē" at bounding box center [310, 51] width 423 height 22
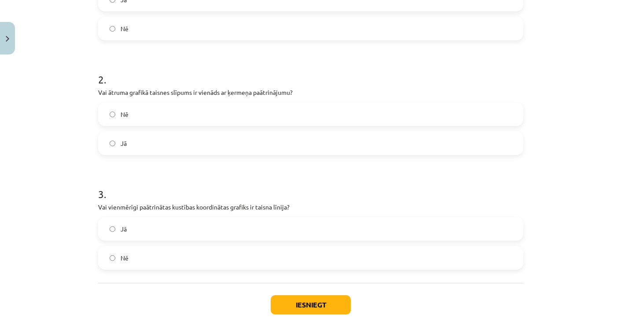
scroll to position [234, 0]
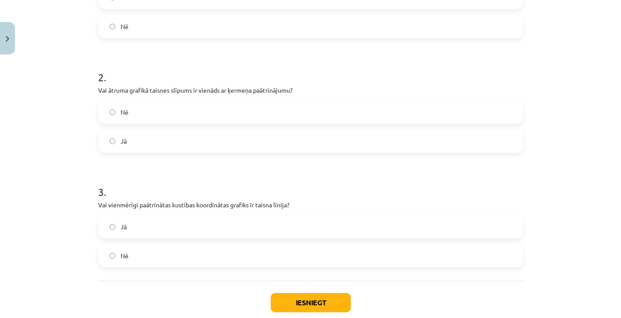
click at [128, 151] on label "Jā" at bounding box center [310, 141] width 423 height 22
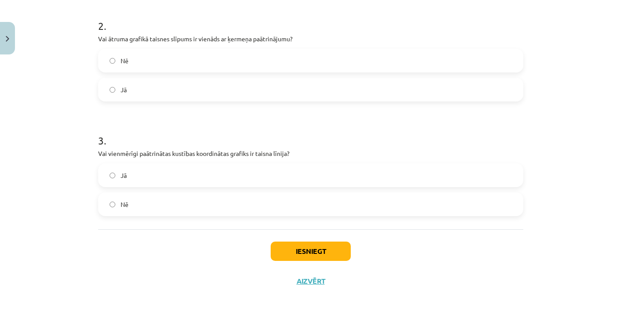
scroll to position [287, 0]
click at [310, 240] on div "Iesniegt Aizvērt" at bounding box center [310, 261] width 425 height 62
click at [310, 245] on button "Iesniegt" at bounding box center [310, 251] width 80 height 19
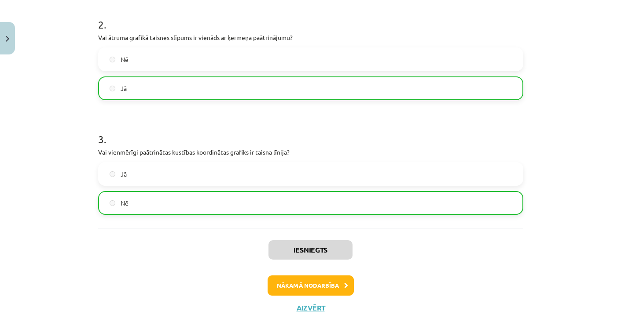
click at [307, 284] on button "Nākamā nodarbība" at bounding box center [310, 286] width 86 height 20
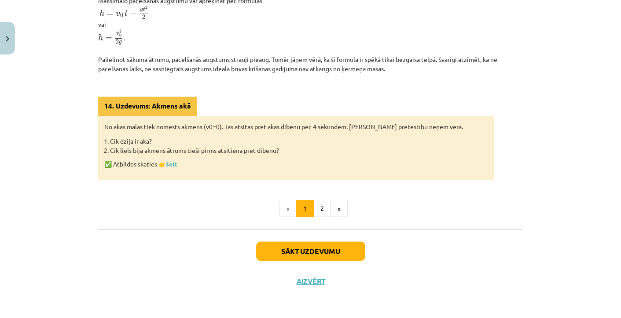
scroll to position [409, 0]
click at [294, 247] on button "Sākt uzdevumu" at bounding box center [310, 251] width 109 height 19
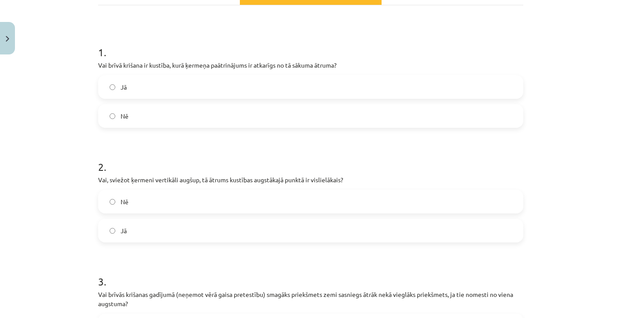
scroll to position [157, 0]
click at [131, 116] on label "Nē" at bounding box center [310, 117] width 423 height 22
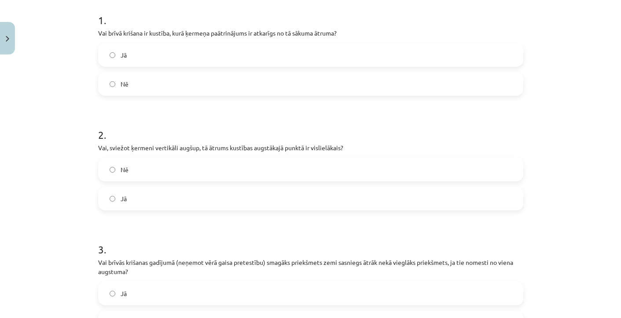
scroll to position [194, 0]
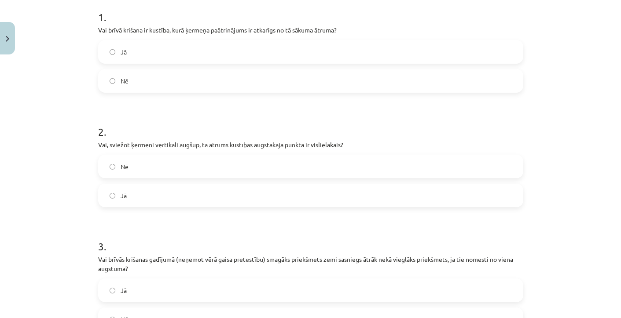
click at [130, 167] on label "Nē" at bounding box center [310, 167] width 423 height 22
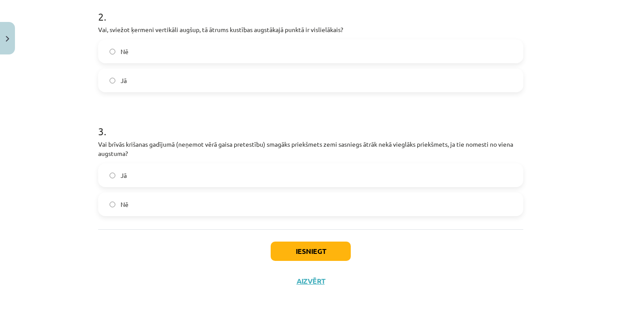
scroll to position [310, 0]
click at [143, 204] on label "Nē" at bounding box center [310, 205] width 423 height 22
click at [309, 257] on button "Iesniegt" at bounding box center [310, 251] width 80 height 19
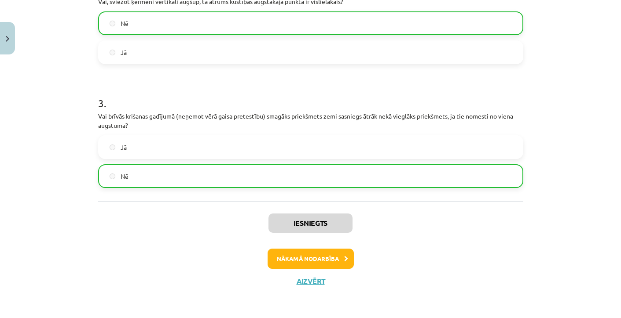
click at [322, 248] on div "Iesniegts Nākamā nodarbība Aizvērt" at bounding box center [310, 246] width 425 height 90
click at [322, 256] on button "Nākamā nodarbība" at bounding box center [310, 259] width 86 height 20
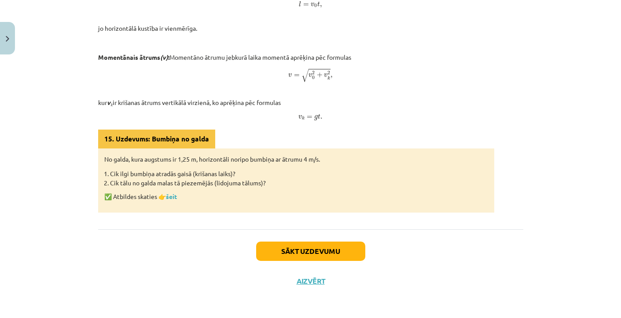
scroll to position [547, 0]
click at [317, 259] on button "Sākt uzdevumu" at bounding box center [310, 251] width 109 height 19
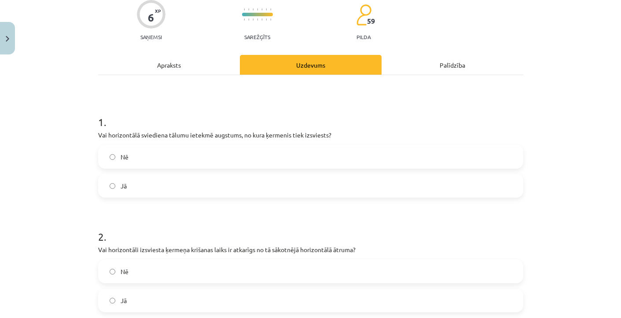
scroll to position [74, 0]
click at [147, 180] on label "Jā" at bounding box center [310, 186] width 423 height 22
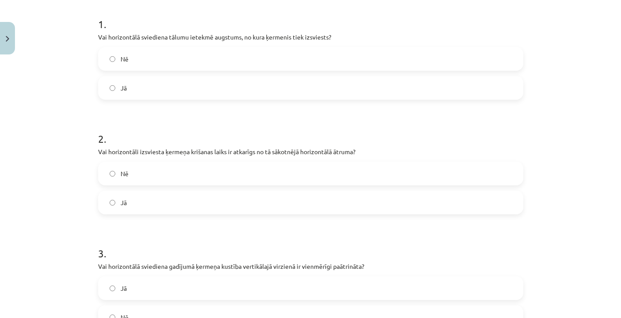
scroll to position [174, 0]
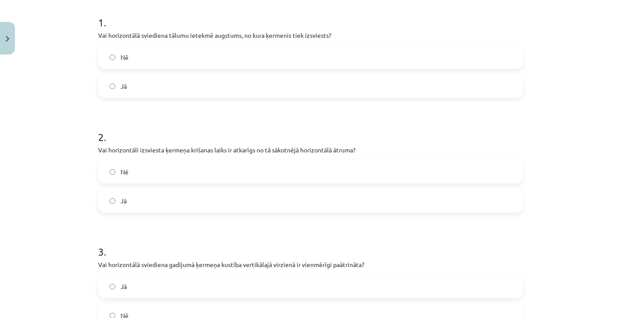
click at [135, 177] on label "Nē" at bounding box center [310, 172] width 423 height 22
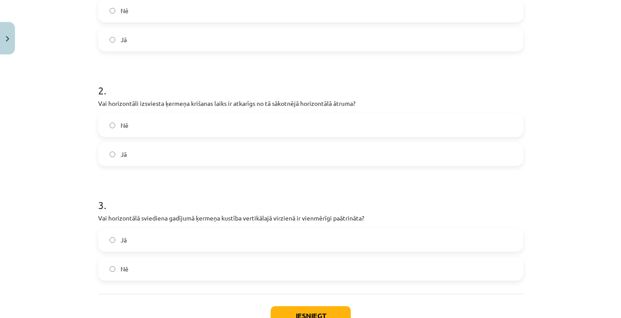
click at [121, 251] on label "Jā" at bounding box center [310, 240] width 423 height 22
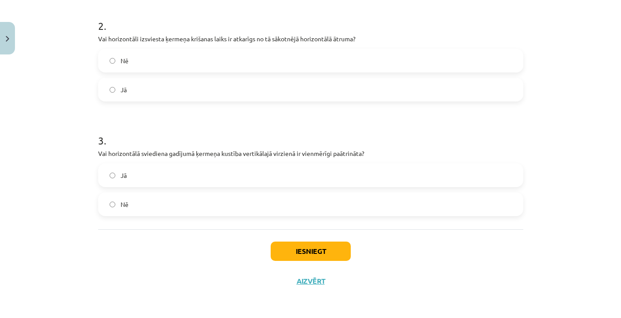
scroll to position [287, 0]
click at [291, 245] on button "Iesniegt" at bounding box center [310, 251] width 80 height 19
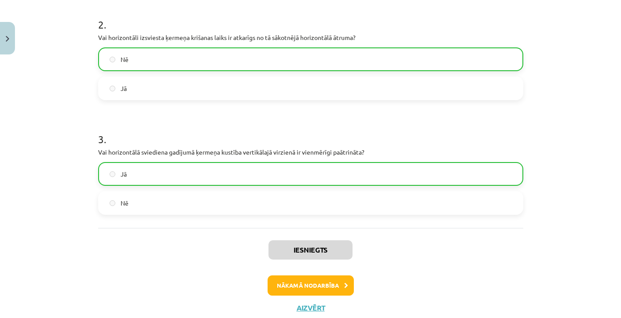
click at [309, 285] on button "Nākamā nodarbība" at bounding box center [310, 286] width 86 height 20
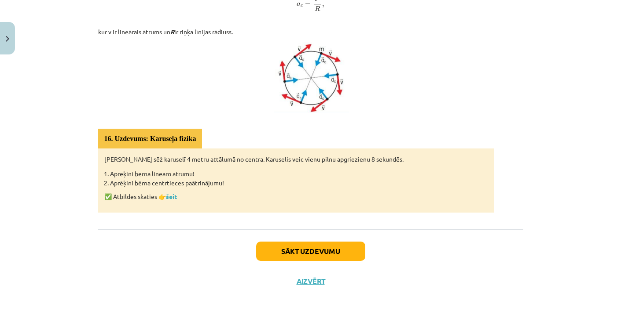
scroll to position [469, 0]
click at [295, 252] on button "Sākt uzdevumu" at bounding box center [310, 251] width 109 height 19
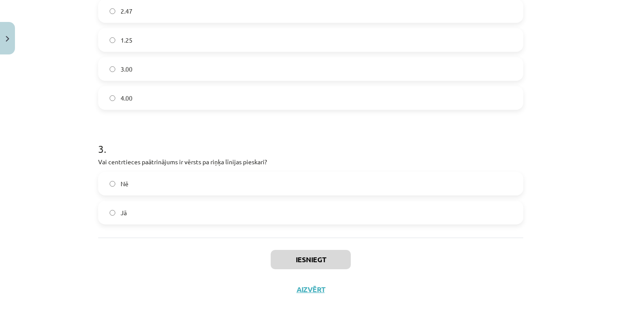
scroll to position [332, 0]
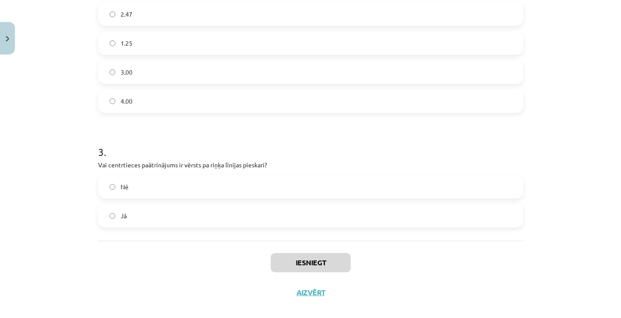
click at [175, 213] on label "Jā" at bounding box center [310, 216] width 423 height 22
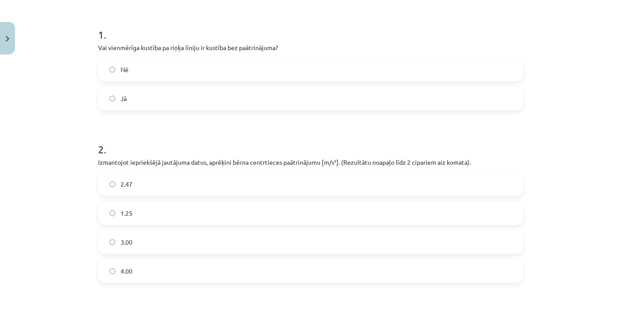
scroll to position [168, 0]
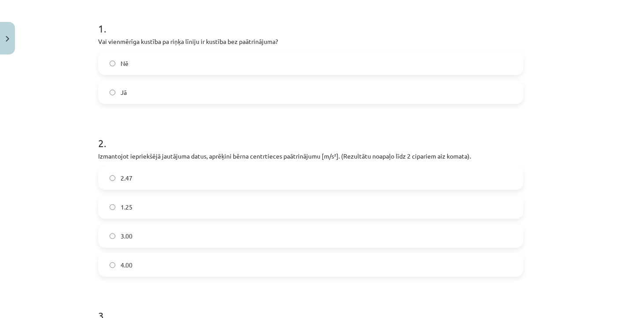
click at [136, 63] on label "Nē" at bounding box center [310, 63] width 423 height 22
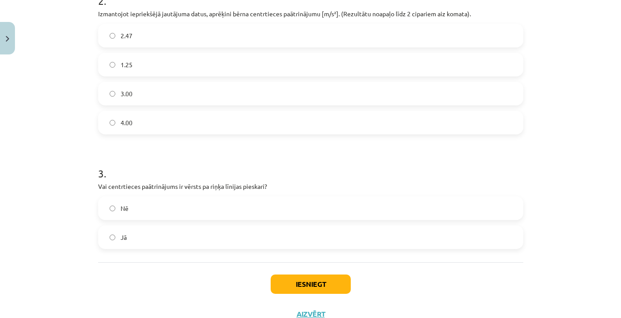
scroll to position [313, 0]
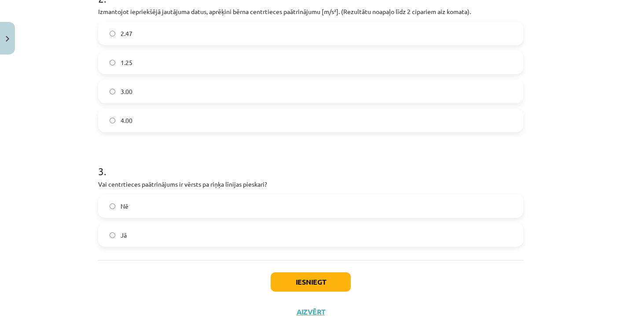
click at [126, 95] on span "3.00" at bounding box center [126, 91] width 12 height 9
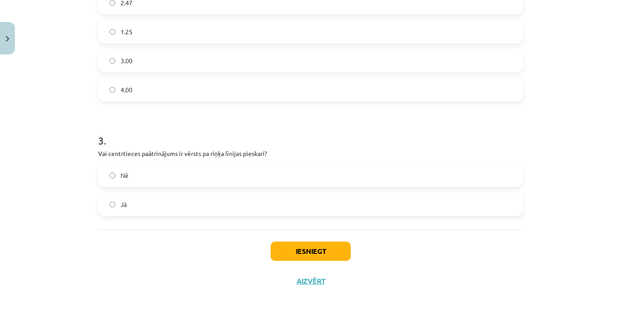
scroll to position [345, 0]
click at [302, 259] on button "Iesniegt" at bounding box center [310, 251] width 80 height 19
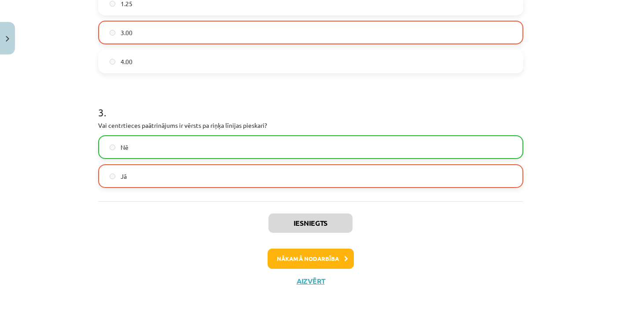
click at [334, 267] on button "Nākamā nodarbība" at bounding box center [310, 259] width 86 height 20
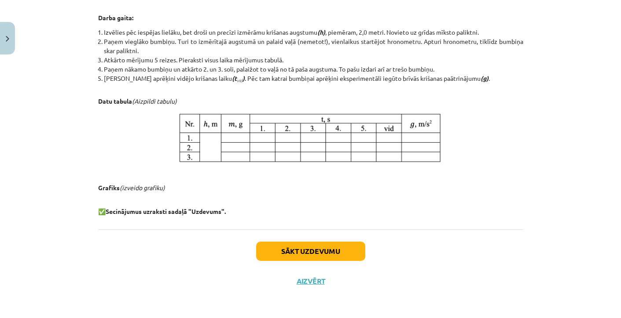
click at [332, 256] on button "Sākt uzdevumu" at bounding box center [310, 251] width 109 height 19
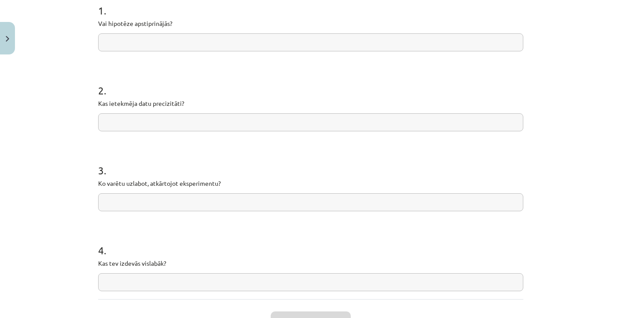
scroll to position [187, 0]
click at [186, 51] on form "1 . Vai hipotēze apstiprinājās? 2 . Kas ietekmēja datu precizitāti? 3 . Ko varē…" at bounding box center [310, 139] width 425 height 303
click at [186, 50] on input "text" at bounding box center [310, 42] width 425 height 18
type input "*"
type input "**"
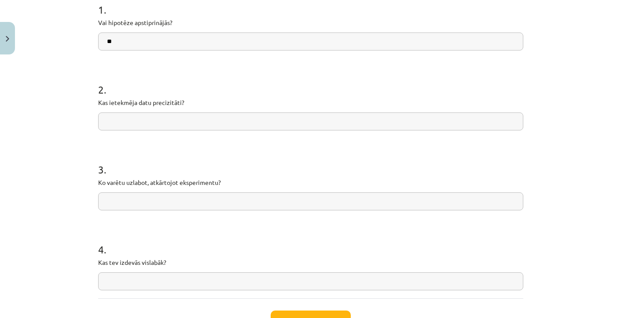
click at [157, 119] on input "text" at bounding box center [310, 122] width 425 height 18
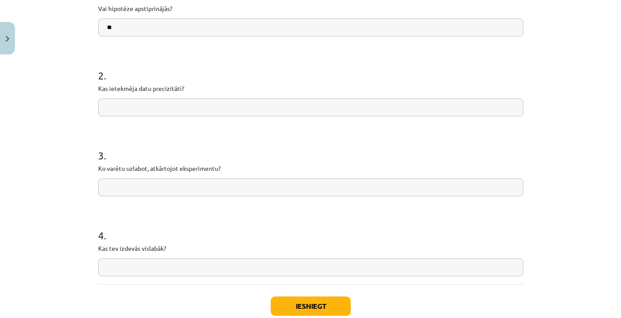
click at [170, 261] on input "text" at bounding box center [310, 268] width 425 height 18
type input "**********"
click at [142, 191] on input "text" at bounding box center [310, 188] width 425 height 18
click at [165, 94] on div "2 . Kas ietekmēja datu precizitāti?" at bounding box center [310, 85] width 425 height 62
click at [165, 97] on div "2 . Kas ietekmēja datu precizitāti?" at bounding box center [310, 85] width 425 height 62
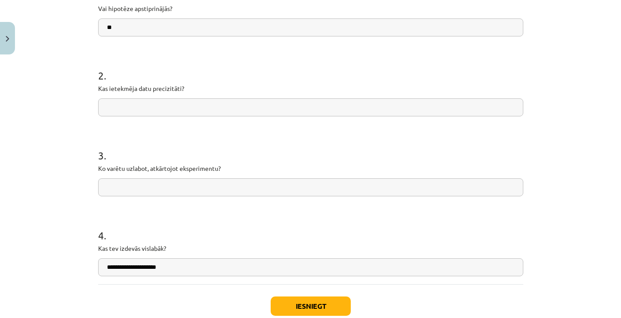
click at [165, 104] on input "text" at bounding box center [310, 108] width 425 height 18
type input "**********"
click at [147, 179] on input "text" at bounding box center [310, 188] width 425 height 18
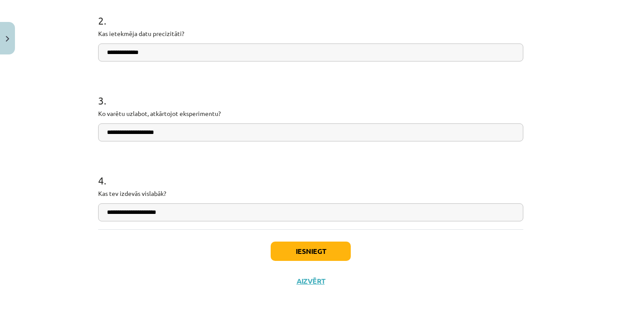
type input "**********"
click at [298, 251] on button "Iesniegt" at bounding box center [310, 251] width 80 height 19
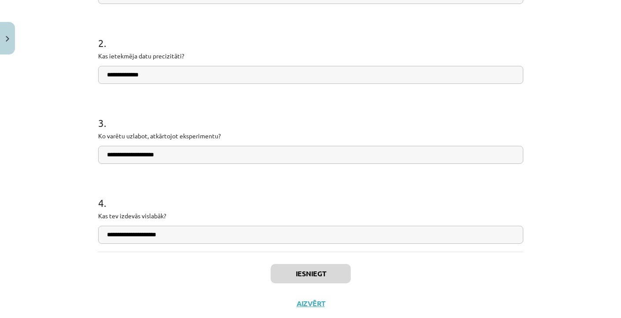
scroll to position [230, 0]
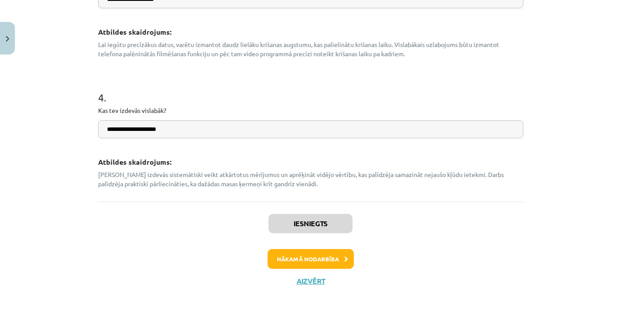
click at [298, 259] on button "Nākamā nodarbība" at bounding box center [310, 259] width 86 height 20
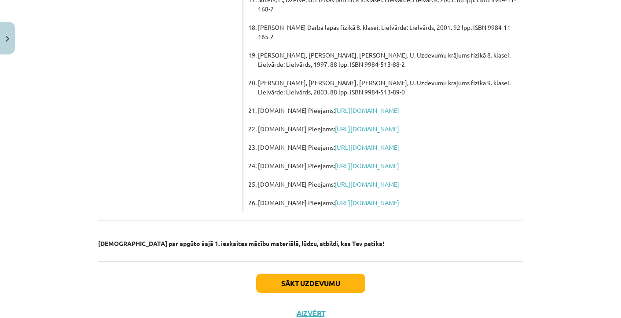
scroll to position [675, 0]
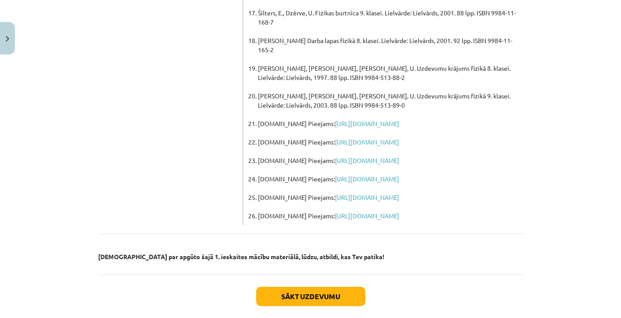
click at [279, 287] on button "Sākt uzdevumu" at bounding box center [310, 296] width 109 height 19
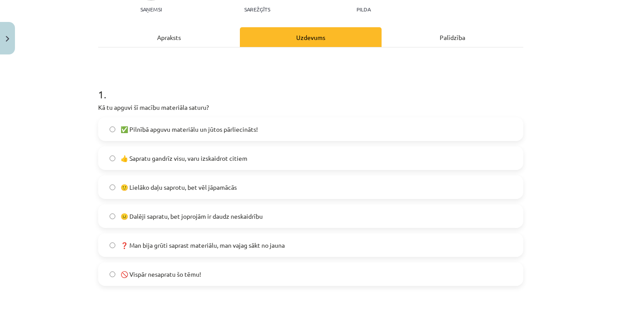
scroll to position [103, 0]
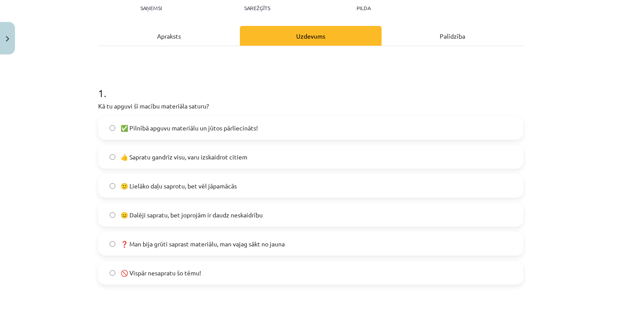
click at [184, 156] on span "👍 Sapratu gandrīz visu, varu izskaidrot citiem" at bounding box center [183, 157] width 127 height 9
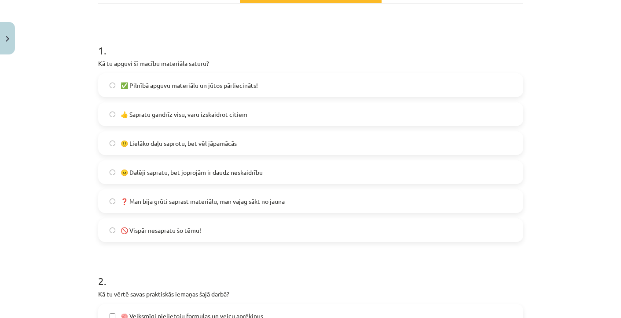
scroll to position [148, 0]
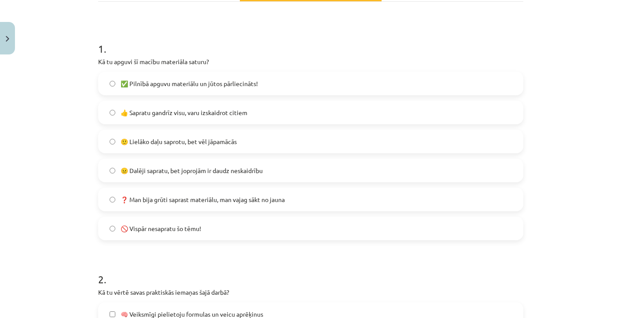
click at [163, 141] on span "🙂 Lielāko daļu saprotu, bet vēl jāpamācās" at bounding box center [178, 141] width 116 height 9
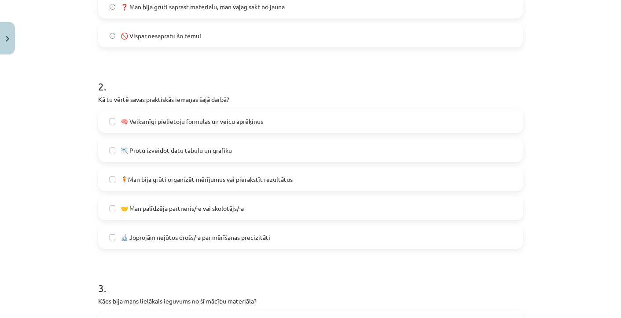
scroll to position [344, 0]
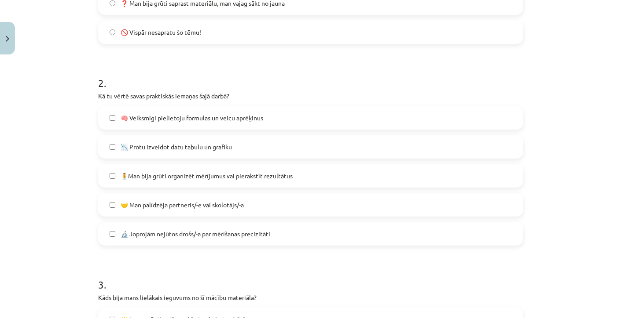
click at [160, 148] on span "📉 Protu izveidot datu tabulu un grafiku" at bounding box center [175, 146] width 111 height 9
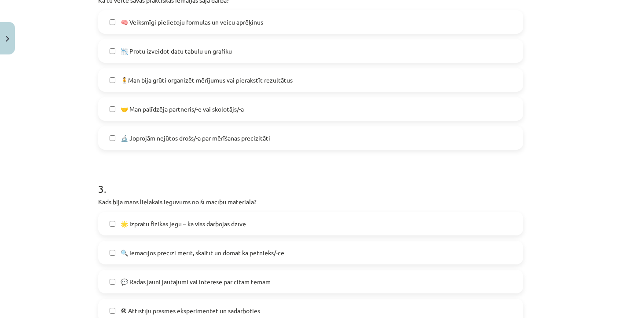
scroll to position [465, 0]
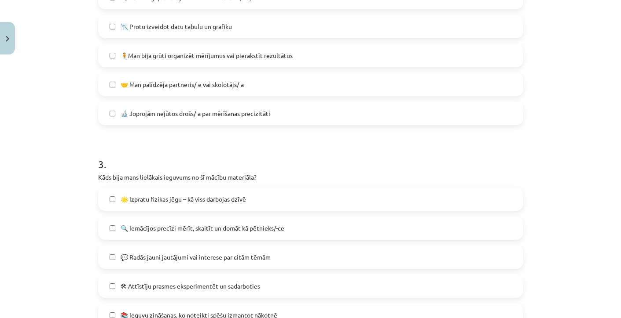
click at [151, 86] on span "🤝 Man palīdzēja partneris/-e vai skolotājs/-a" at bounding box center [181, 84] width 123 height 9
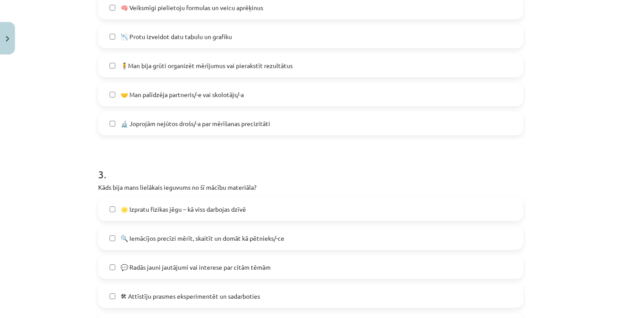
scroll to position [451, 0]
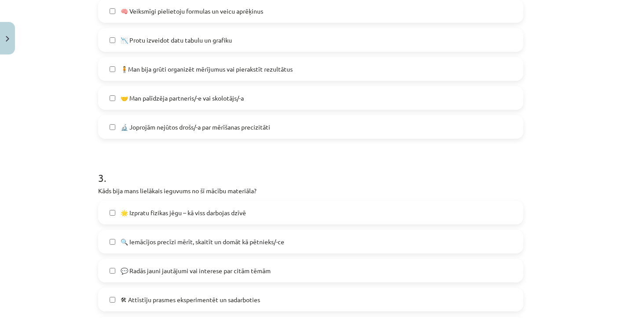
click at [151, 86] on div "🤝 Man palīdzēja partneris/-e vai skolotājs/-a" at bounding box center [310, 98] width 425 height 24
click at [154, 97] on span "🤝 Man palīdzēja partneris/-e vai skolotājs/-a" at bounding box center [181, 98] width 123 height 9
click at [148, 66] on span "🧍Man bija grūti organizēt mērījumus vai pierakstīt rezultātus" at bounding box center [206, 69] width 172 height 9
click at [147, 72] on span "🧍Man bija grūti organizēt mērījumus vai pierakstīt rezultātus" at bounding box center [206, 69] width 172 height 9
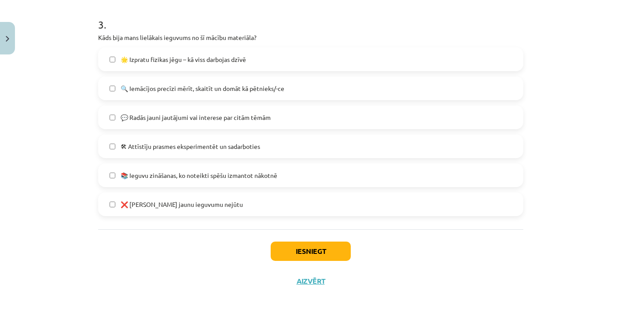
scroll to position [606, 0]
click at [142, 109] on label "💬 Radās jauni jautājumi vai interese par citām tēmām" at bounding box center [310, 117] width 423 height 22
click at [325, 252] on button "Iesniegt" at bounding box center [310, 251] width 80 height 19
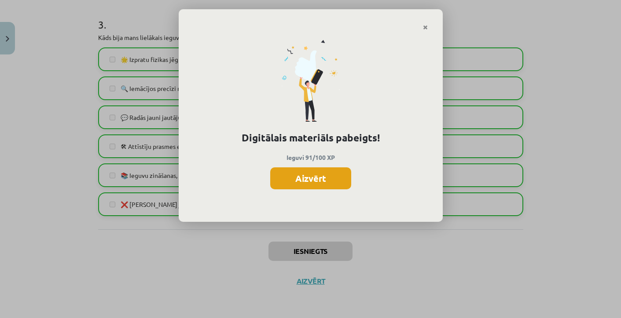
click at [328, 179] on button "Aizvērt" at bounding box center [310, 179] width 81 height 22
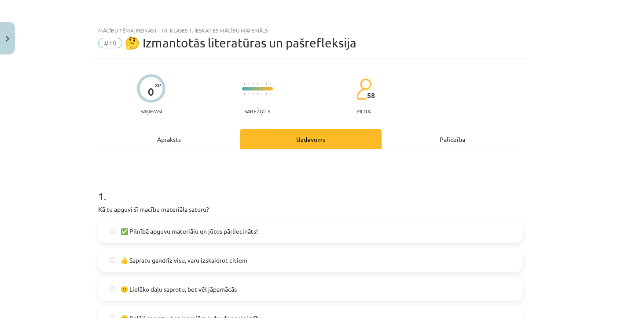
scroll to position [403, 0]
click at [9, 40] on button "Close" at bounding box center [7, 38] width 15 height 33
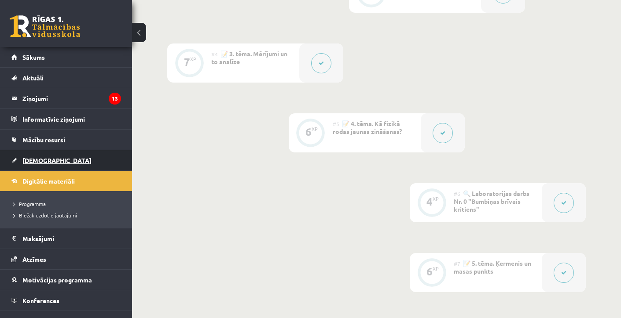
click at [41, 161] on span "[DEMOGRAPHIC_DATA]" at bounding box center [56, 161] width 69 height 8
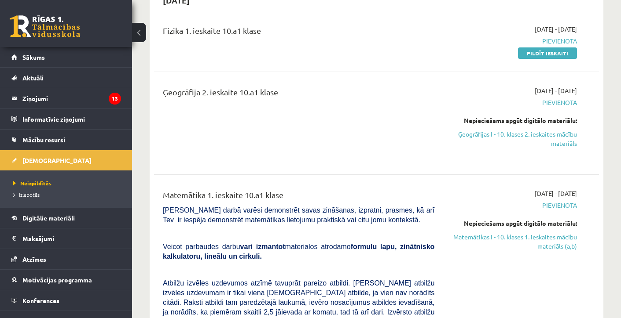
scroll to position [318, 0]
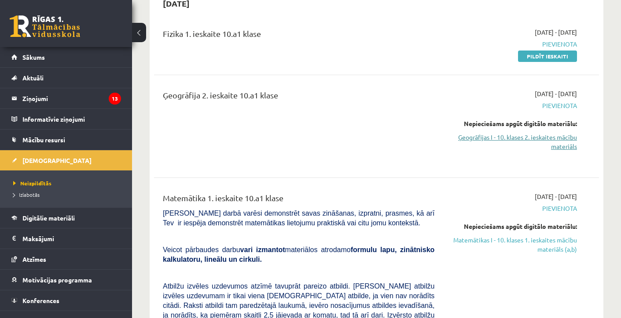
click at [493, 135] on link "Ģeogrāfijas I - 10. klases 2. ieskaites mācību materiāls" at bounding box center [511, 142] width 129 height 18
click at [489, 135] on link "Ģeogrāfijas I - 10. klases 2. ieskaites mācību materiāls" at bounding box center [511, 142] width 129 height 18
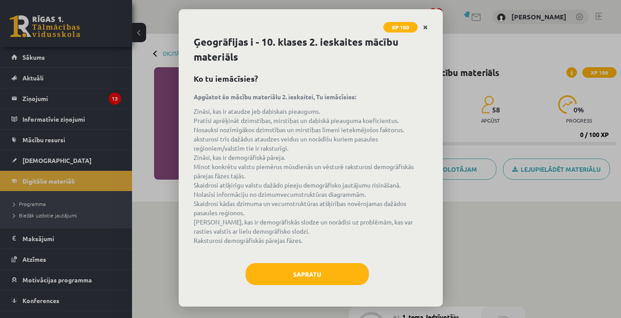
click at [424, 31] on link "Close" at bounding box center [424, 27] width 15 height 17
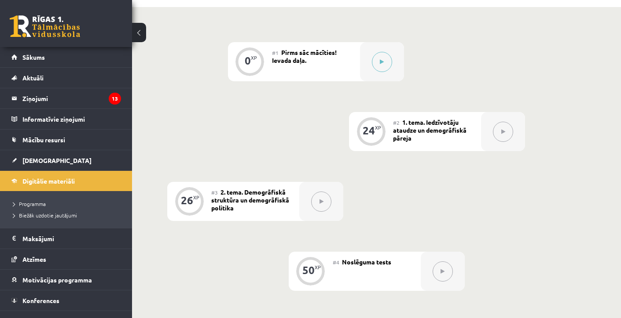
scroll to position [190, 0]
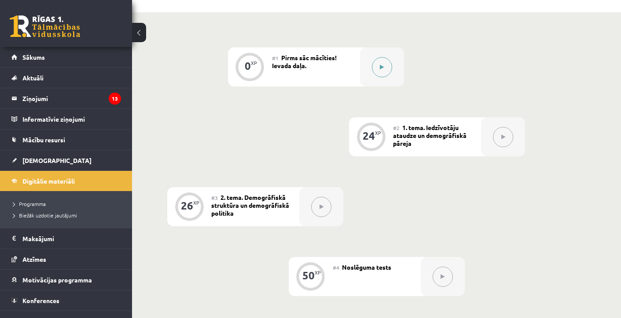
click at [380, 73] on button at bounding box center [382, 67] width 20 height 20
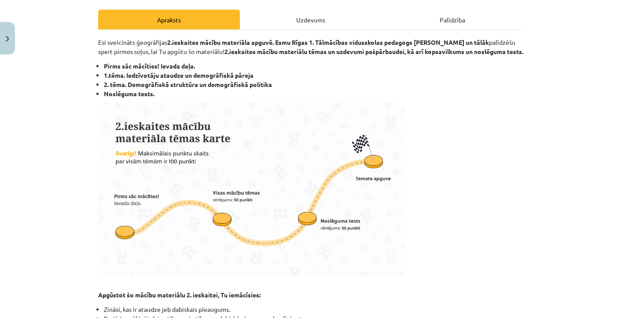
scroll to position [120, 0]
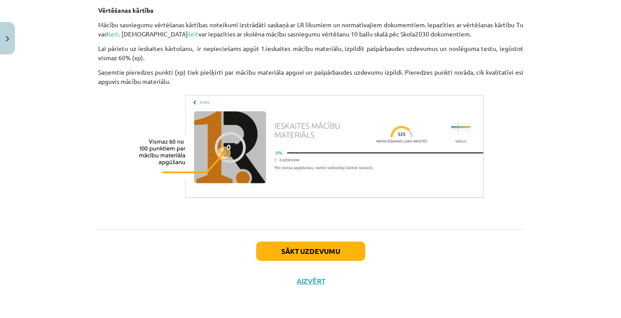
click at [307, 251] on button "Sākt uzdevumu" at bounding box center [310, 251] width 109 height 19
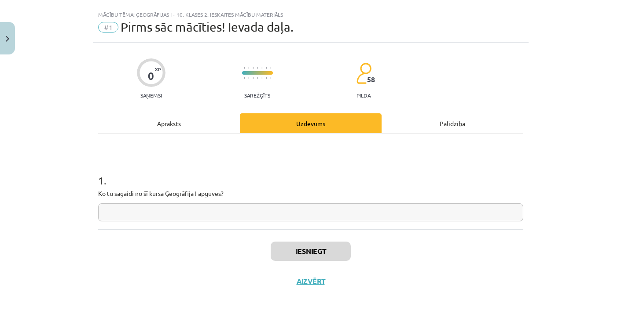
click at [215, 211] on input "text" at bounding box center [310, 213] width 425 height 18
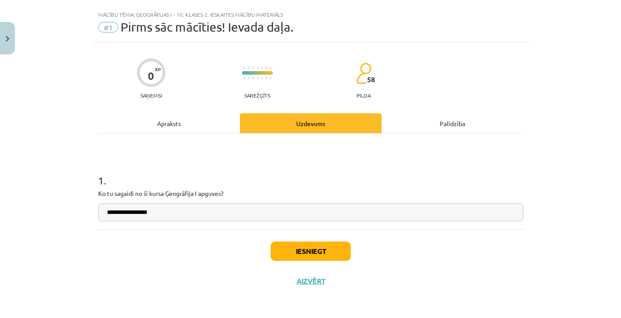
type input "**********"
click at [313, 256] on button "Iesniegt" at bounding box center [310, 251] width 80 height 19
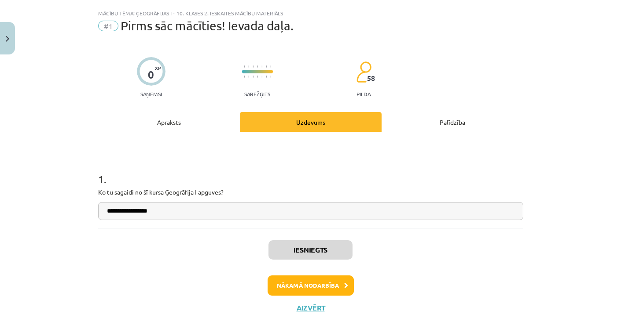
click at [299, 289] on button "Nākamā nodarbība" at bounding box center [310, 286] width 86 height 20
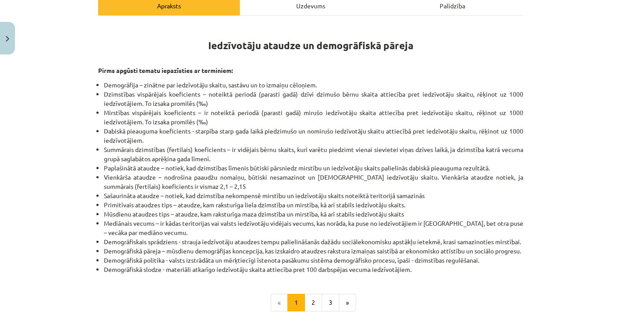
scroll to position [133, 0]
